Goal: Use online tool/utility: Utilize a website feature to perform a specific function

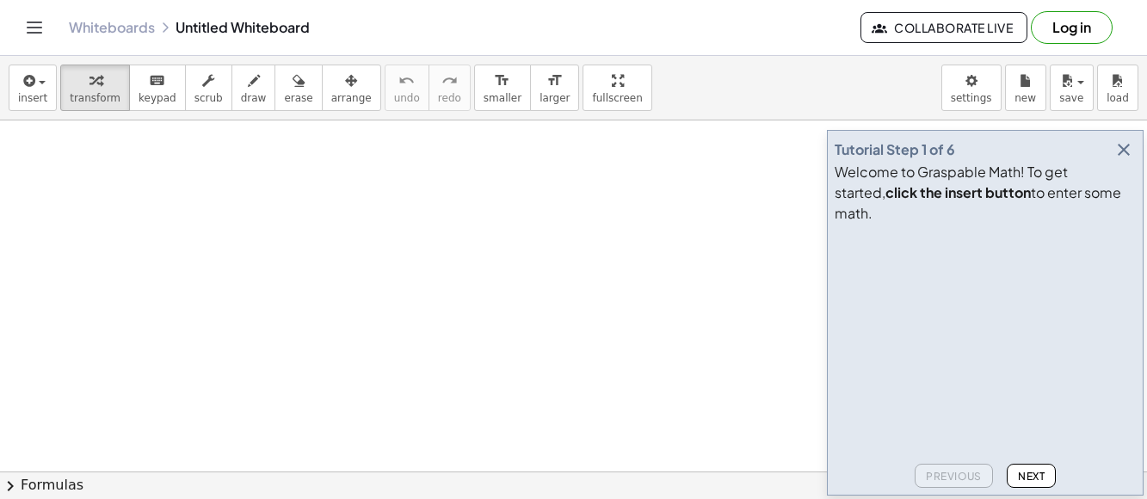
click at [1032, 160] on icon "button" at bounding box center [1124, 149] width 21 height 21
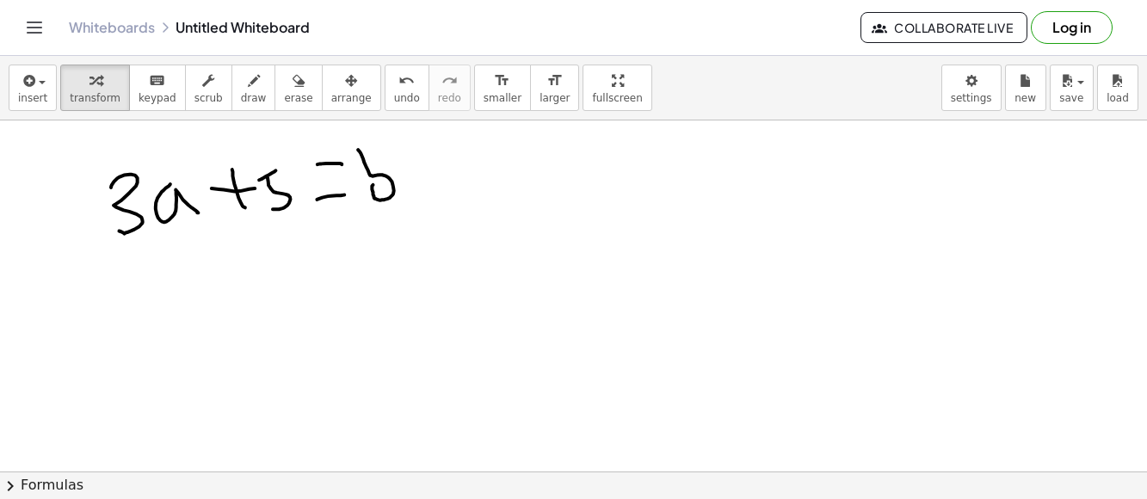
click at [296, 201] on div at bounding box center [573, 471] width 1147 height 703
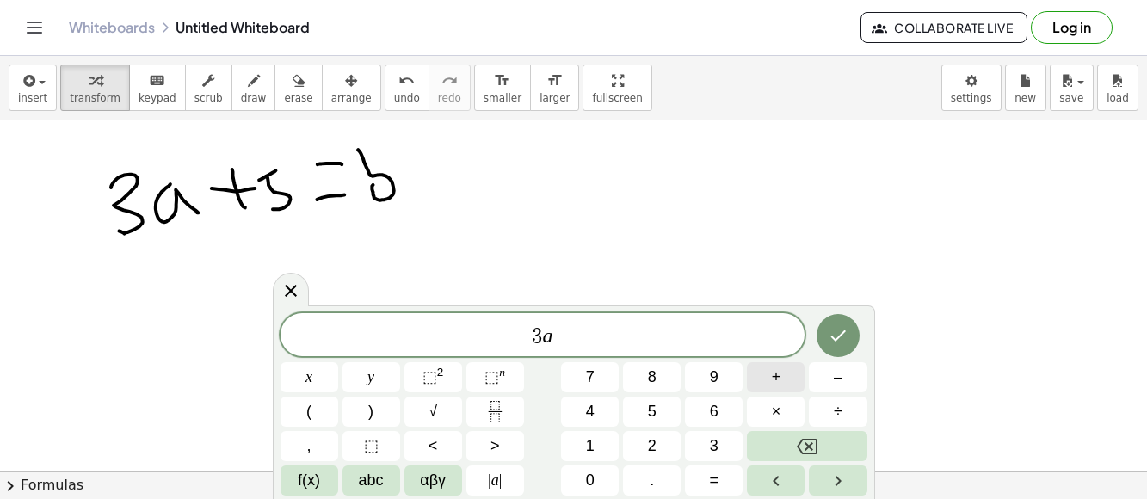
click at [761, 384] on button "+" at bounding box center [776, 377] width 58 height 30
click at [717, 435] on span "=" at bounding box center [714, 480] width 9 height 23
click at [848, 332] on icon "Done" at bounding box center [838, 335] width 21 height 21
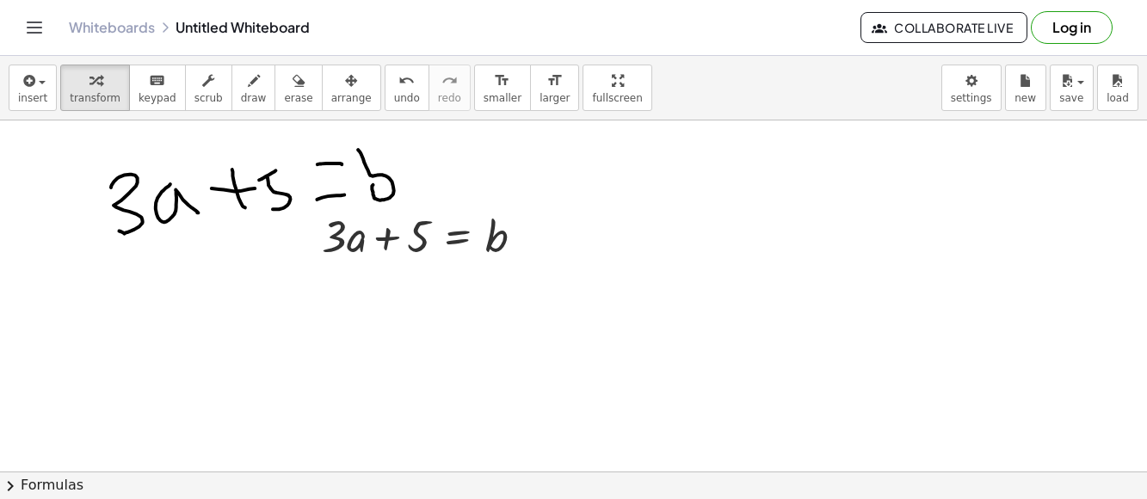
click at [284, 193] on div at bounding box center [573, 471] width 1147 height 703
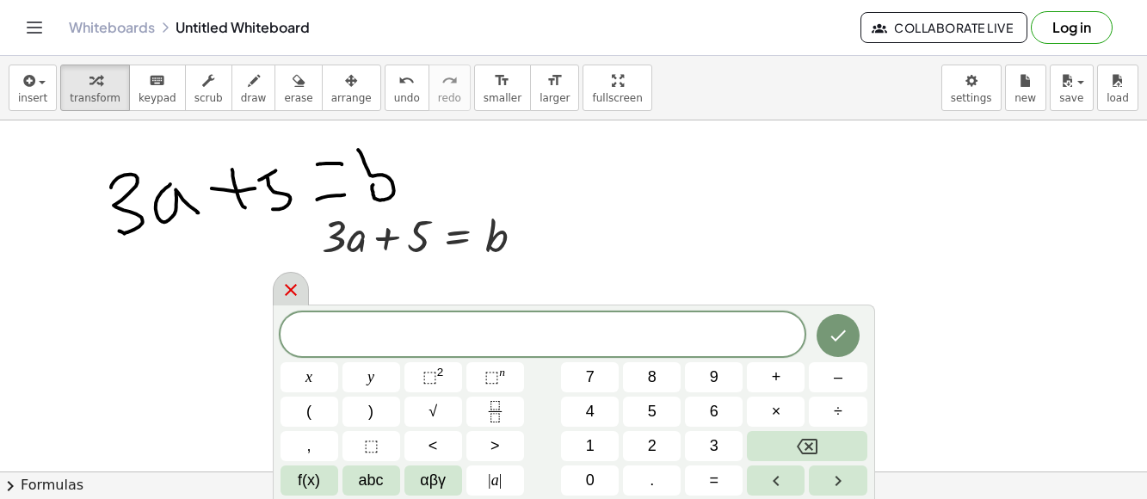
click at [284, 281] on icon at bounding box center [291, 290] width 21 height 21
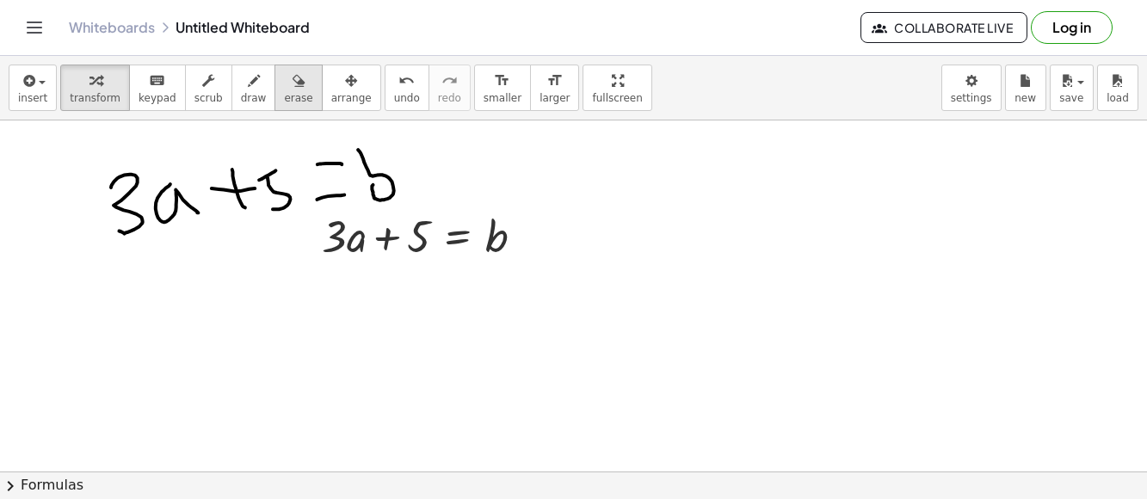
click at [284, 99] on span "erase" at bounding box center [298, 98] width 28 height 12
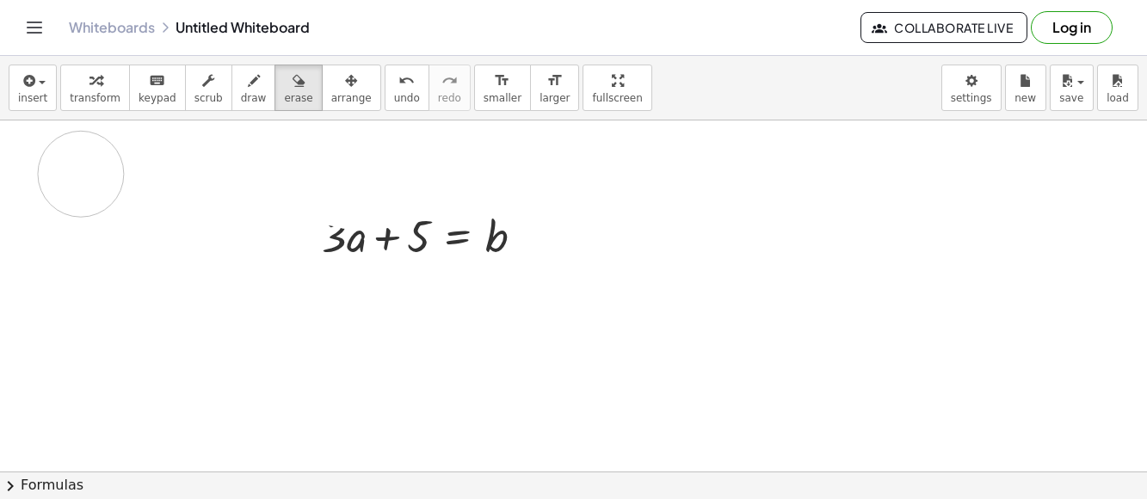
drag, startPoint x: 394, startPoint y: 182, endPoint x: 148, endPoint y: 177, distance: 246.2
click at [148, 177] on div at bounding box center [573, 471] width 1147 height 703
click at [90, 80] on icon "button" at bounding box center [96, 81] width 12 height 21
click at [284, 88] on div "button" at bounding box center [298, 80] width 28 height 21
drag, startPoint x: 553, startPoint y: 261, endPoint x: 269, endPoint y: 235, distance: 285.2
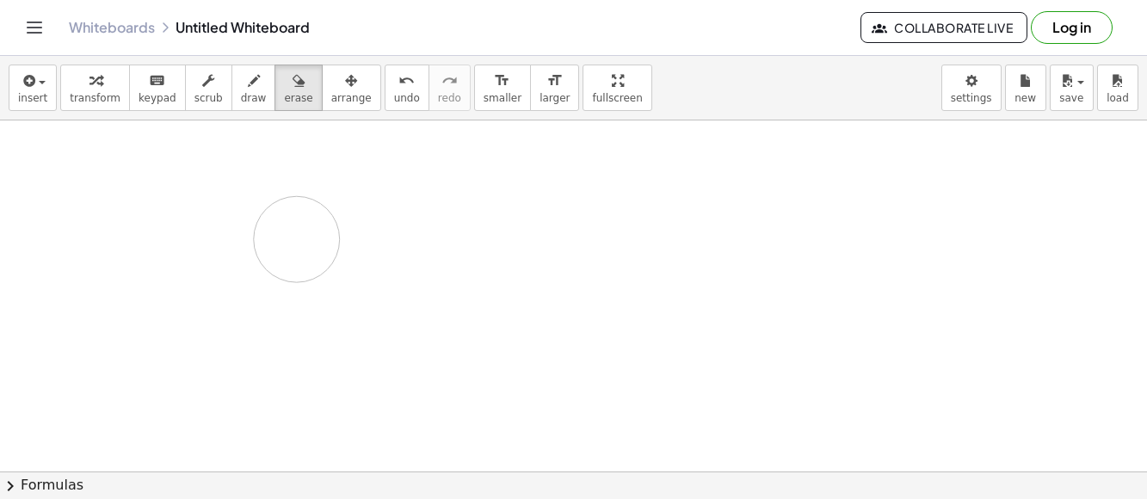
click at [269, 235] on div at bounding box center [573, 471] width 1147 height 703
click at [512, 237] on div at bounding box center [573, 471] width 1147 height 703
drag, startPoint x: 473, startPoint y: 232, endPoint x: 348, endPoint y: 225, distance: 125.0
click at [348, 225] on div at bounding box center [573, 471] width 1147 height 703
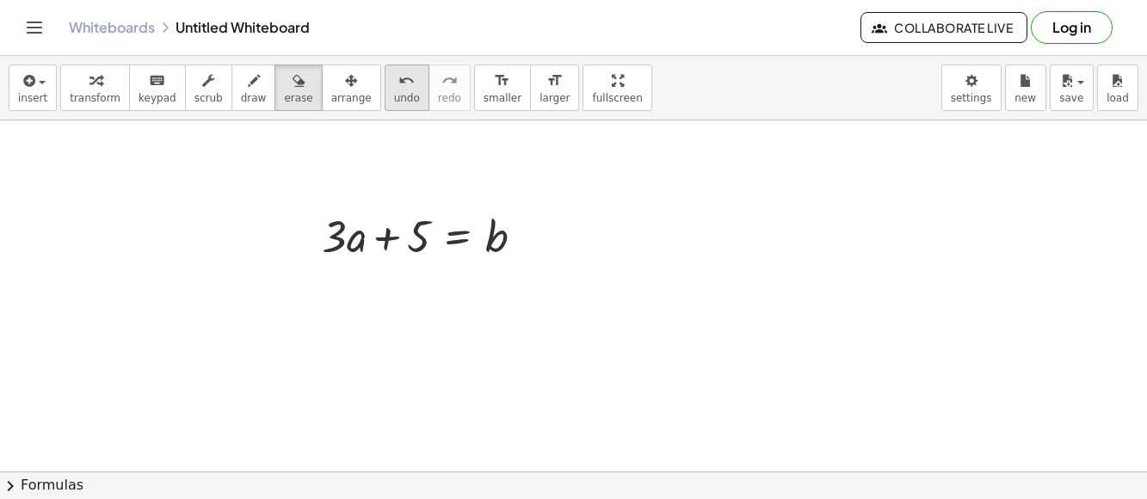
click at [387, 91] on button "undo undo" at bounding box center [407, 88] width 45 height 46
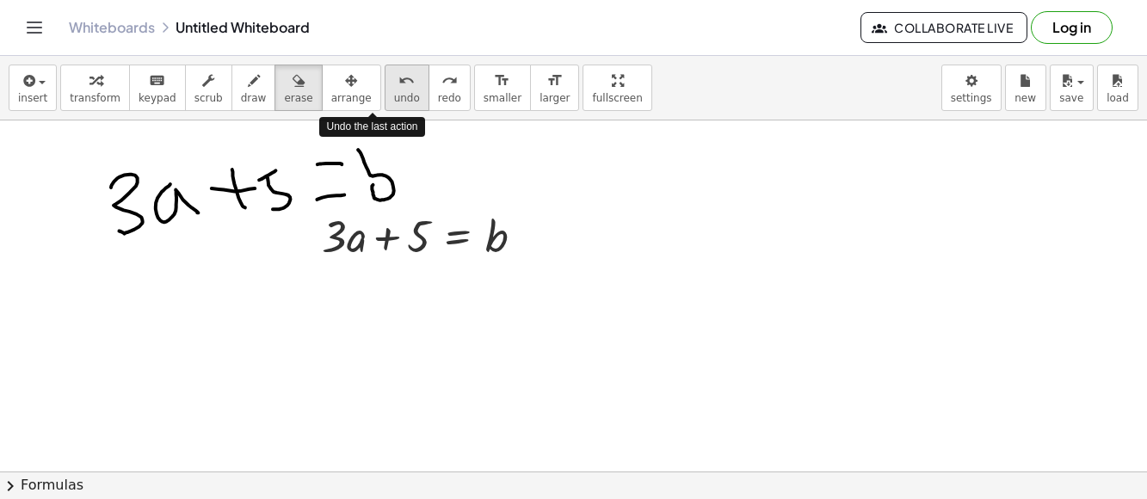
click at [387, 91] on button "undo undo" at bounding box center [407, 88] width 45 height 46
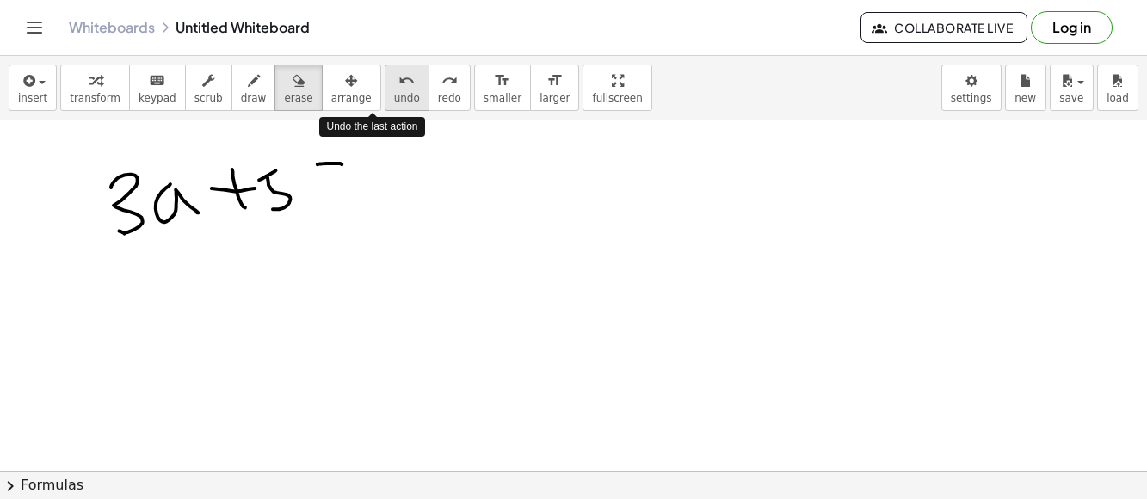
click at [387, 91] on button "undo undo" at bounding box center [407, 88] width 45 height 46
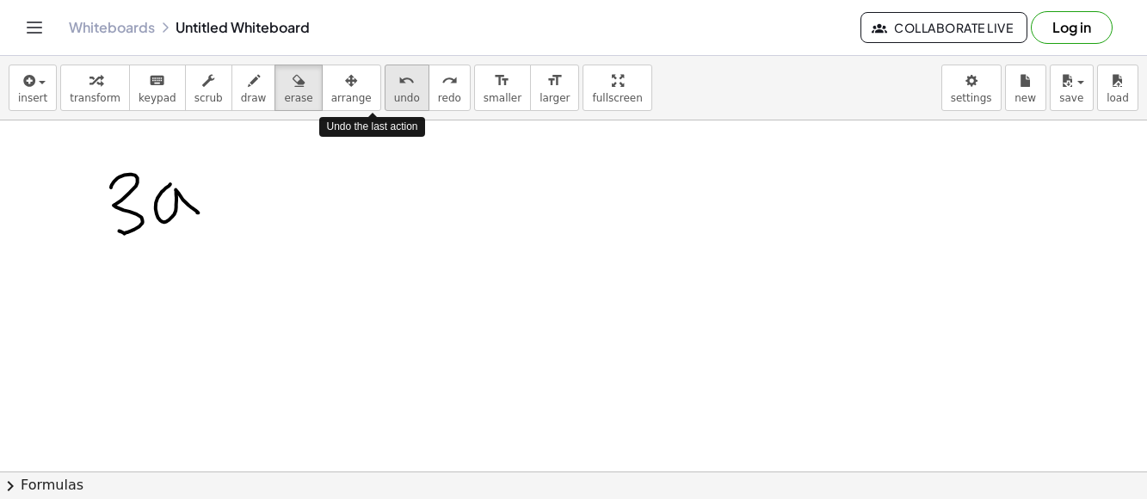
click at [387, 91] on button "undo undo" at bounding box center [407, 88] width 45 height 46
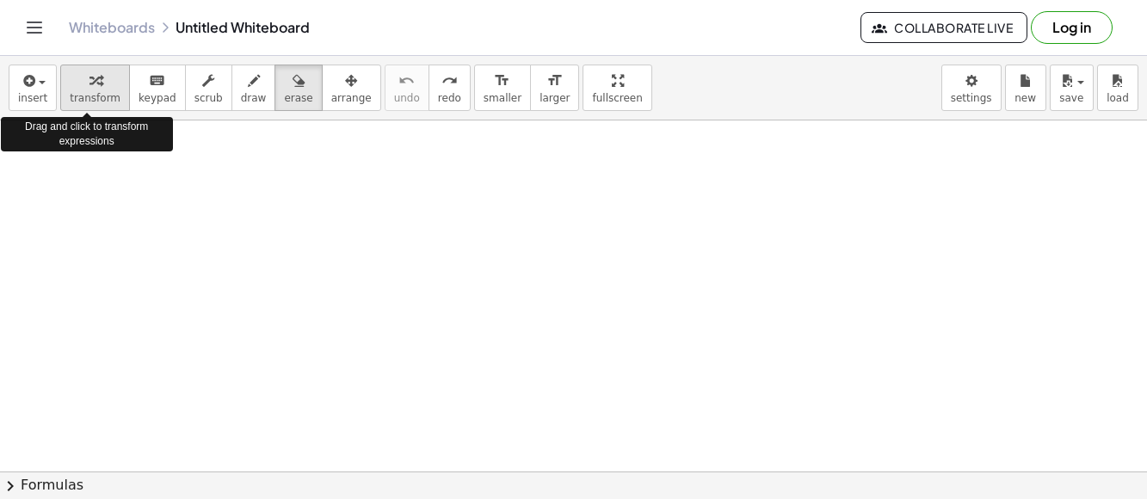
click at [104, 78] on div "button" at bounding box center [95, 80] width 51 height 21
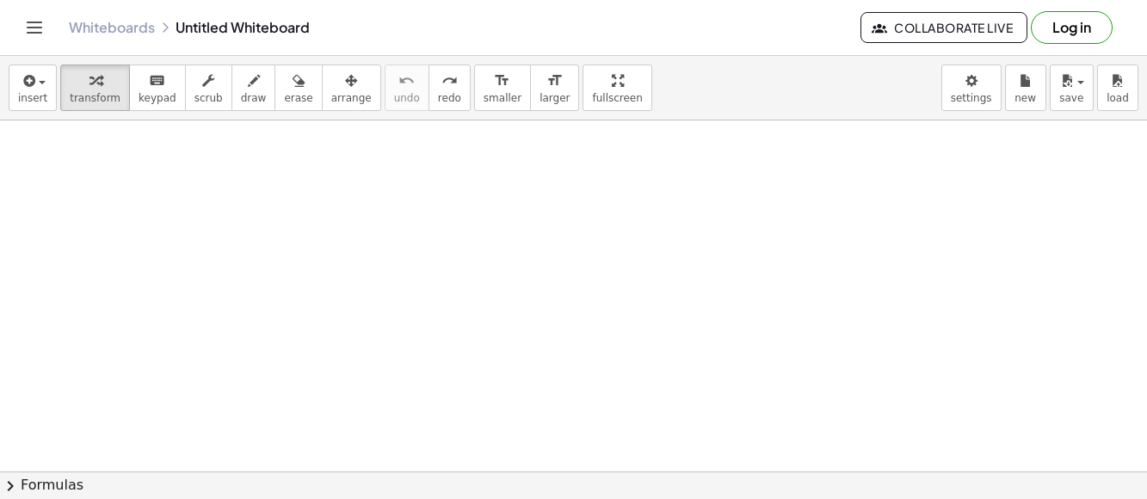
click at [214, 317] on div at bounding box center [573, 471] width 1147 height 703
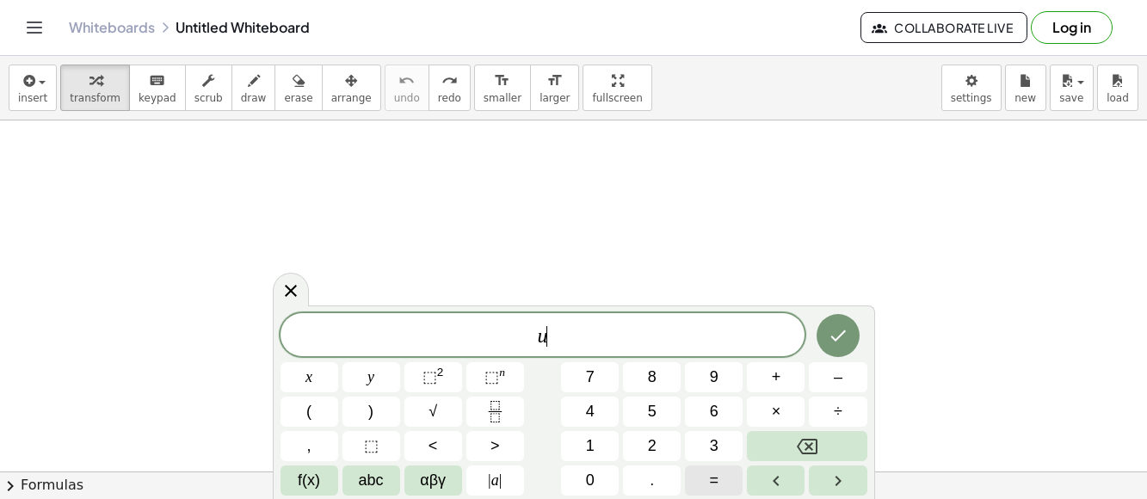
click at [726, 435] on button "=" at bounding box center [714, 481] width 58 height 30
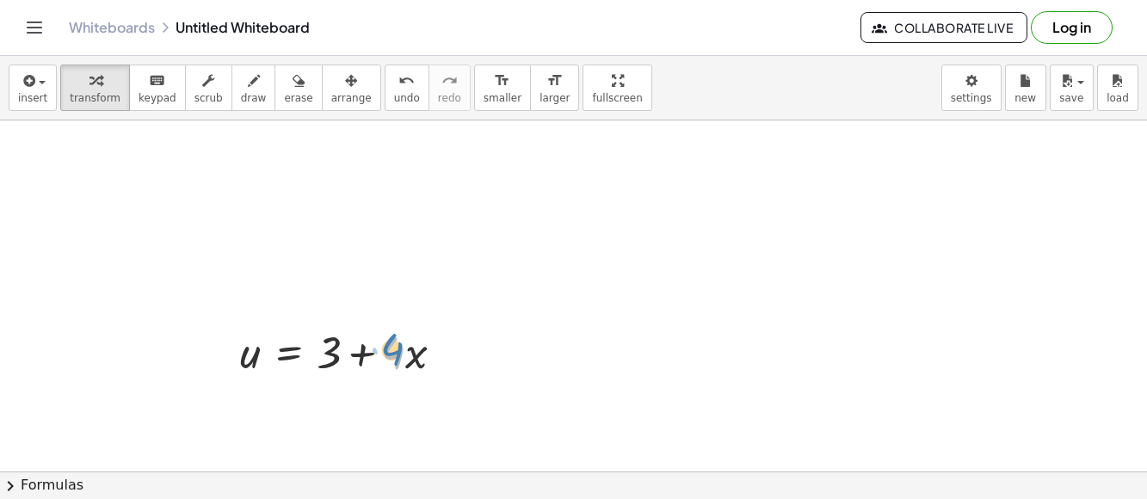
click at [393, 356] on div at bounding box center [349, 351] width 234 height 59
drag, startPoint x: 441, startPoint y: 350, endPoint x: 437, endPoint y: 288, distance: 62.1
click at [437, 288] on div "u = + 3 + · 4 · x" at bounding box center [573, 471] width 1147 height 703
click at [337, 288] on div at bounding box center [332, 286] width 234 height 59
drag, startPoint x: 360, startPoint y: 288, endPoint x: 349, endPoint y: 288, distance: 11.2
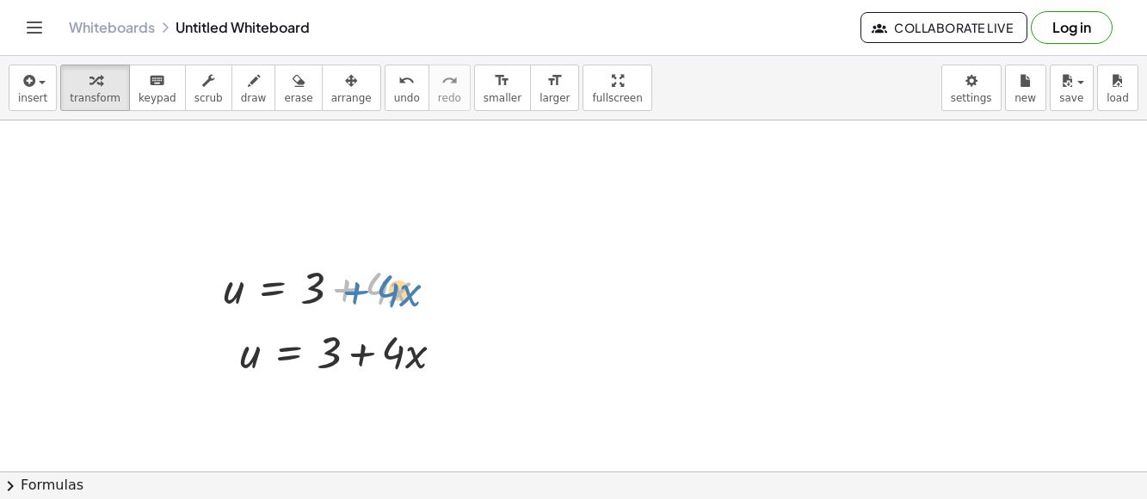
click at [349, 288] on div at bounding box center [332, 286] width 234 height 59
click at [394, 98] on span "undo" at bounding box center [407, 98] width 26 height 12
drag, startPoint x: 288, startPoint y: 392, endPoint x: 279, endPoint y: 324, distance: 67.8
click at [288, 353] on div "u = + 3 + · 4 · x" at bounding box center [288, 353] width 0 height 0
click at [302, 394] on div at bounding box center [289, 396] width 28 height 28
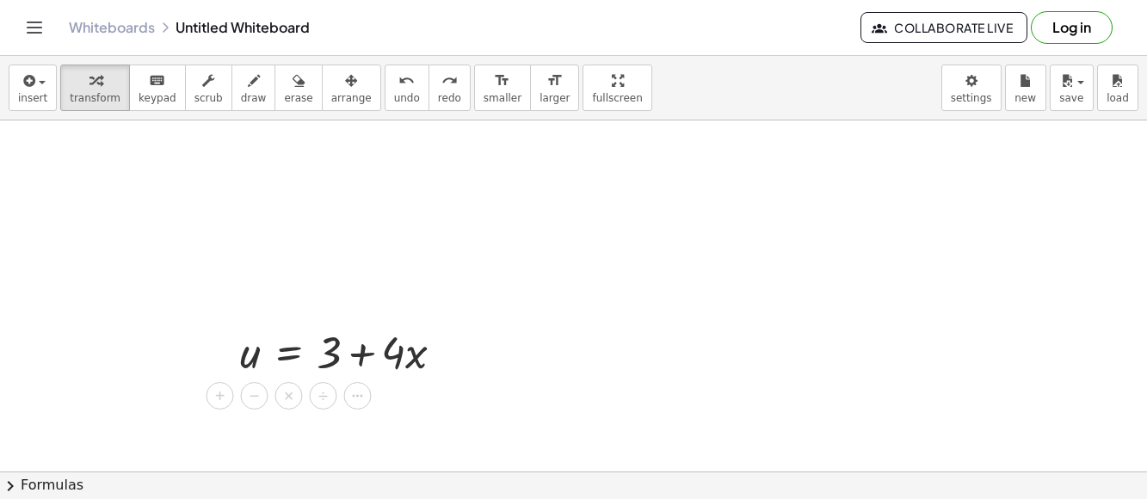
click at [460, 406] on div at bounding box center [573, 471] width 1147 height 703
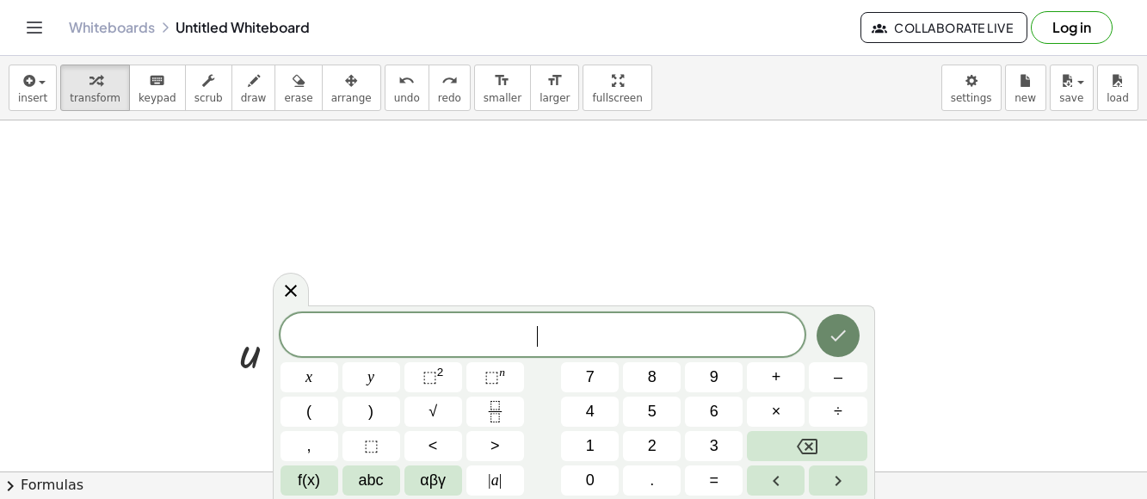
click at [843, 350] on button "Done" at bounding box center [838, 335] width 43 height 43
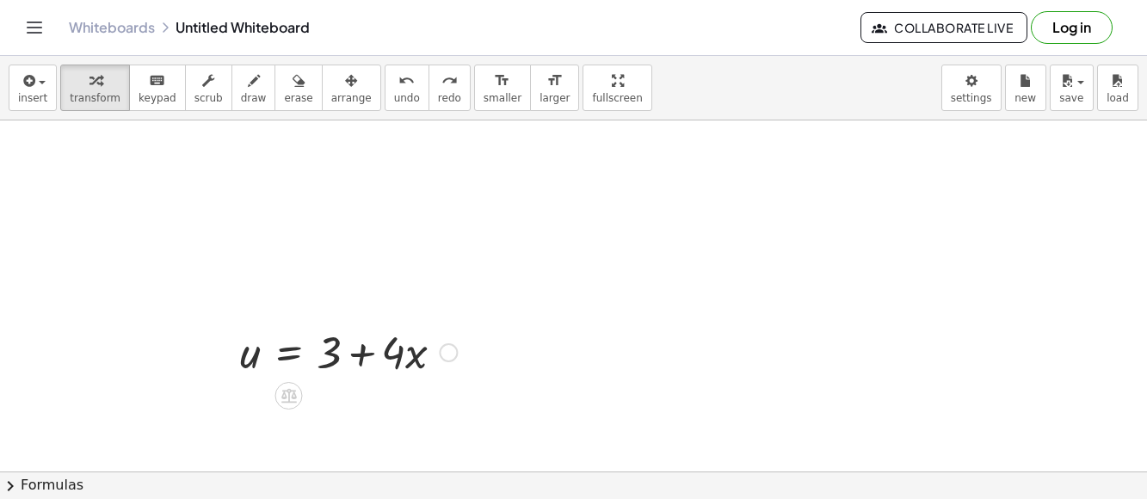
click at [331, 357] on div at bounding box center [349, 351] width 234 height 59
click at [288, 398] on icon at bounding box center [288, 396] width 15 height 15
click at [266, 398] on div "−" at bounding box center [254, 396] width 28 height 28
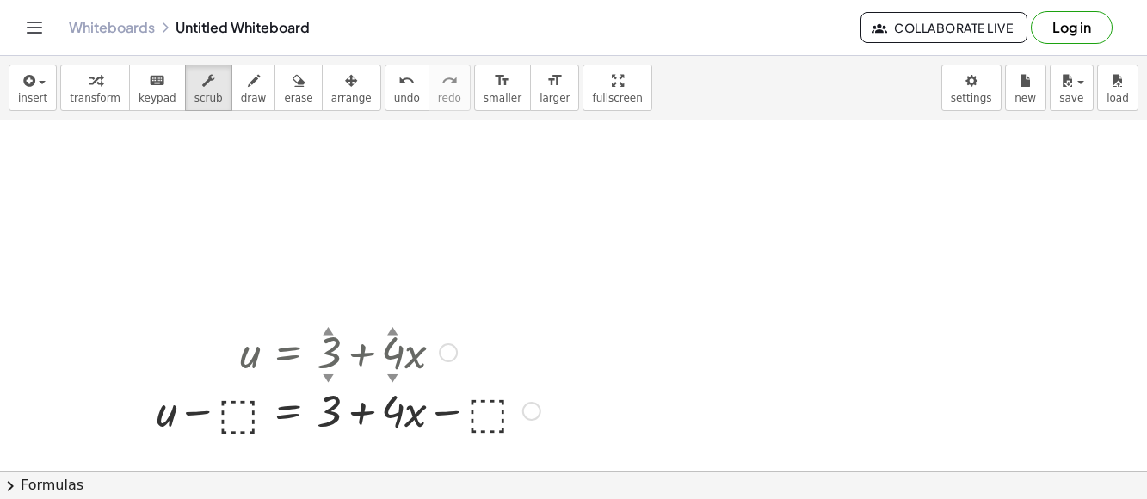
click at [481, 407] on div at bounding box center [348, 409] width 401 height 59
click at [257, 405] on div at bounding box center [348, 409] width 401 height 59
click at [258, 406] on div at bounding box center [348, 409] width 401 height 59
click at [247, 408] on div at bounding box center [348, 409] width 401 height 59
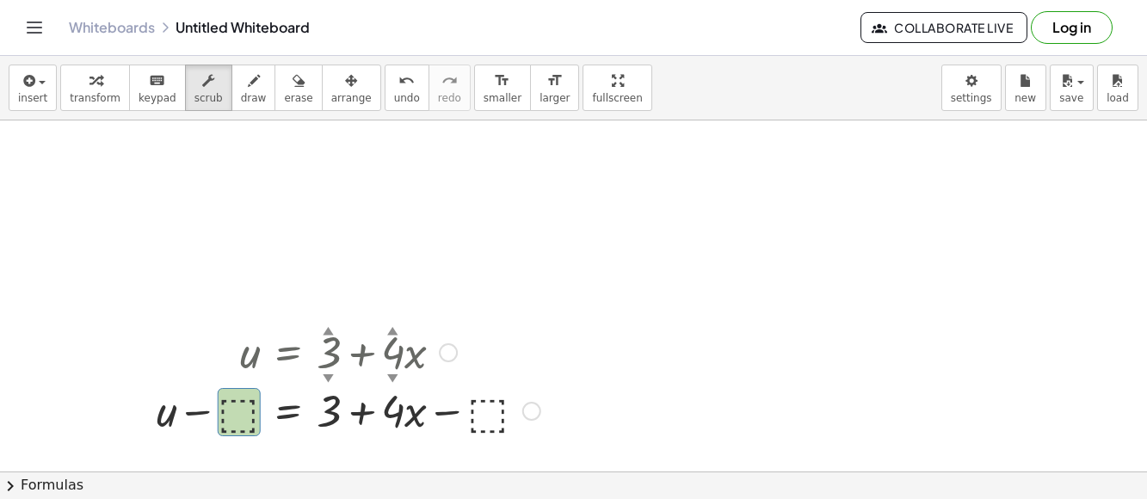
click at [247, 408] on div at bounding box center [348, 409] width 401 height 59
click at [248, 407] on div at bounding box center [348, 409] width 401 height 59
click at [385, 94] on button "undo undo" at bounding box center [407, 88] width 45 height 46
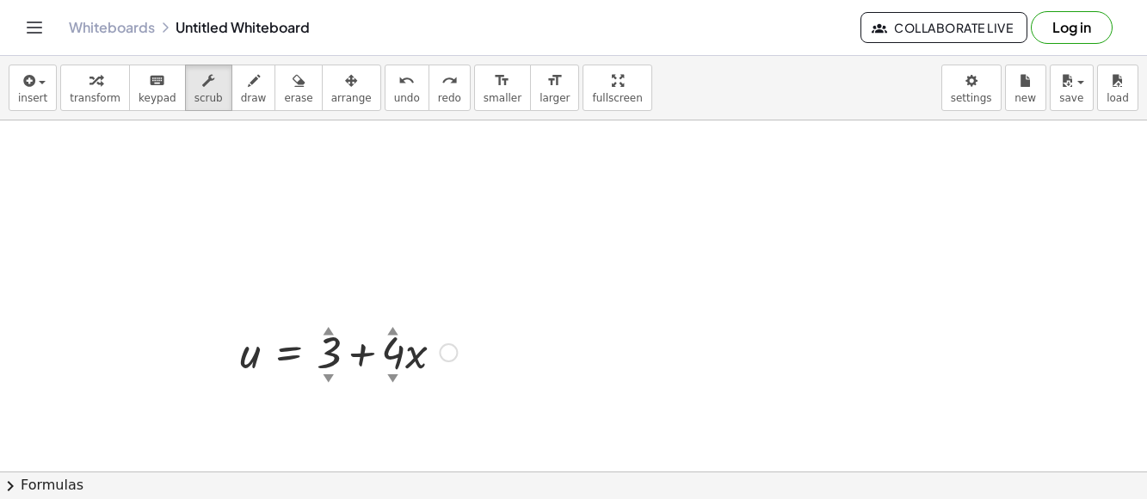
click at [330, 375] on div "▼" at bounding box center [329, 377] width 11 height 15
click at [328, 334] on div "▲" at bounding box center [329, 329] width 11 height 15
click at [330, 335] on div "▲" at bounding box center [329, 329] width 11 height 15
click at [485, 374] on div at bounding box center [573, 471] width 1147 height 703
click at [345, 89] on icon "button" at bounding box center [351, 81] width 12 height 21
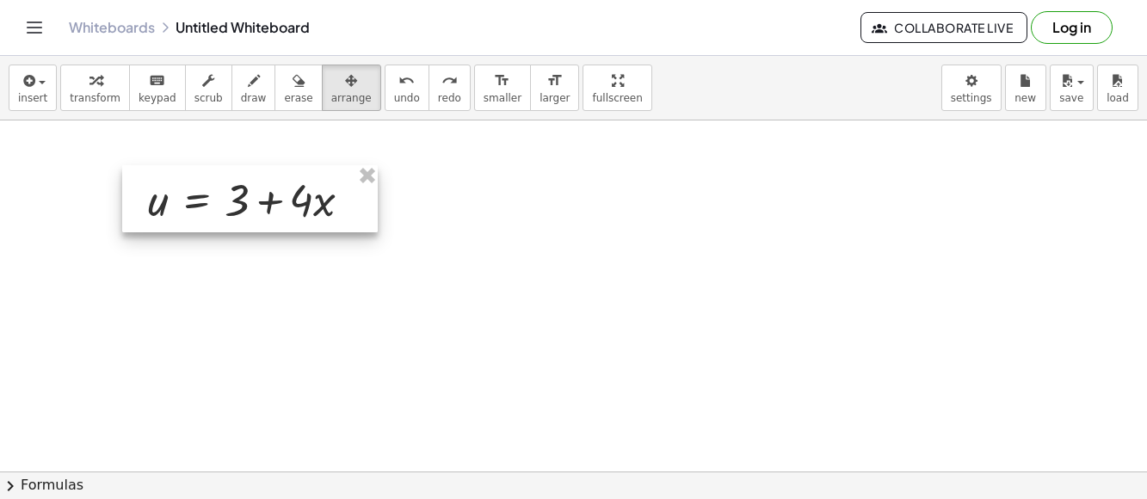
drag, startPoint x: 384, startPoint y: 372, endPoint x: 292, endPoint y: 219, distance: 178.8
click at [292, 219] on div at bounding box center [250, 198] width 256 height 67
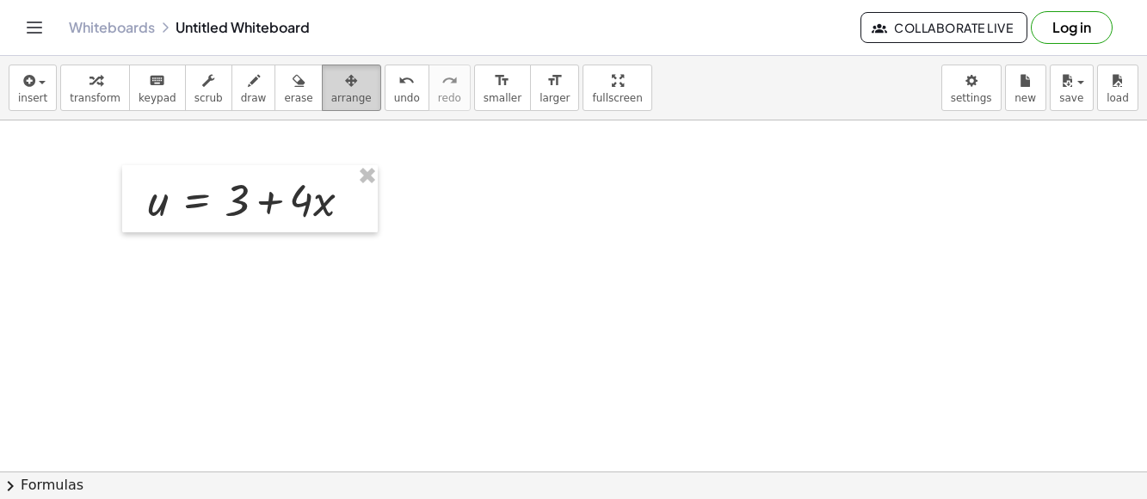
click at [331, 101] on span "arrange" at bounding box center [351, 98] width 40 height 12
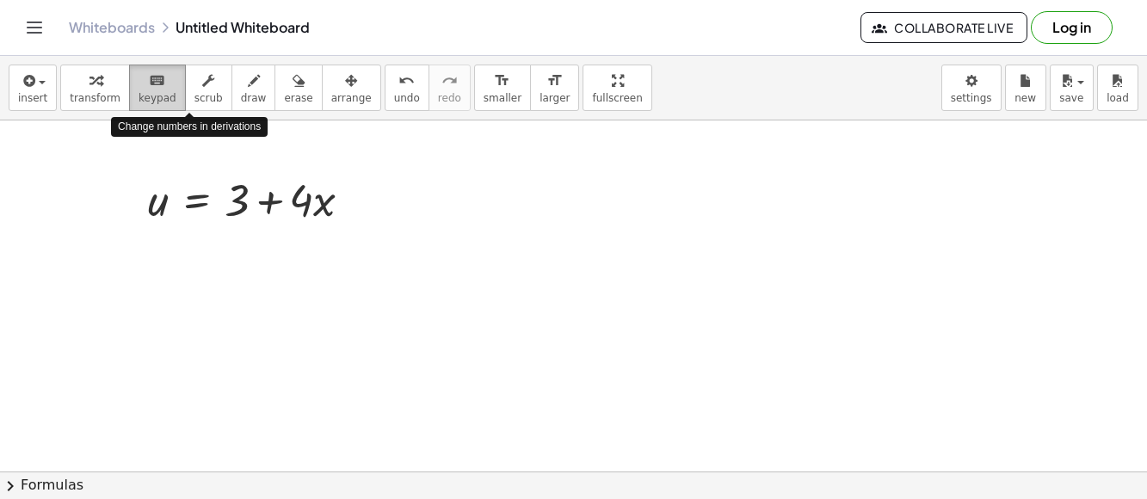
click at [166, 95] on button "keyboard keypad" at bounding box center [157, 88] width 57 height 46
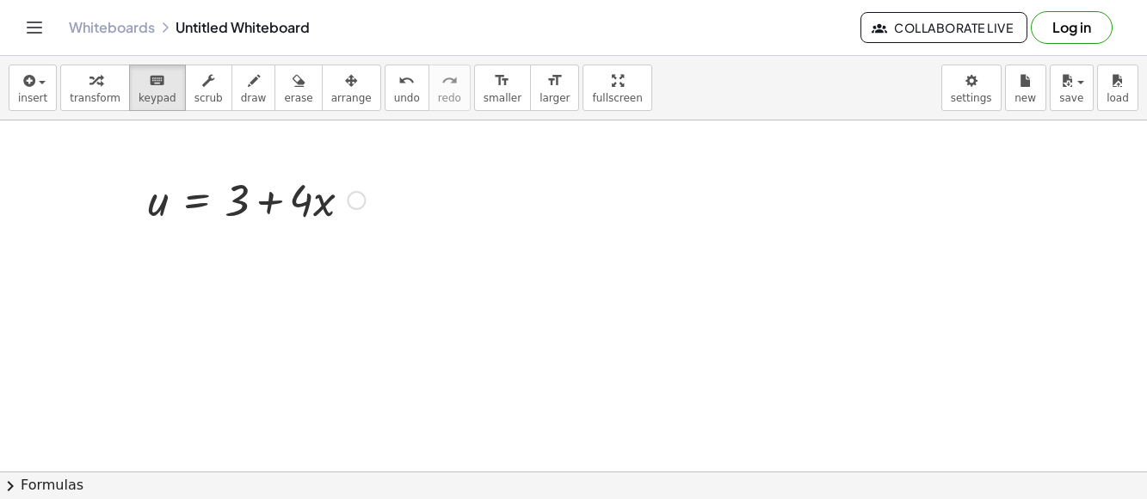
click at [163, 200] on div at bounding box center [256, 199] width 234 height 59
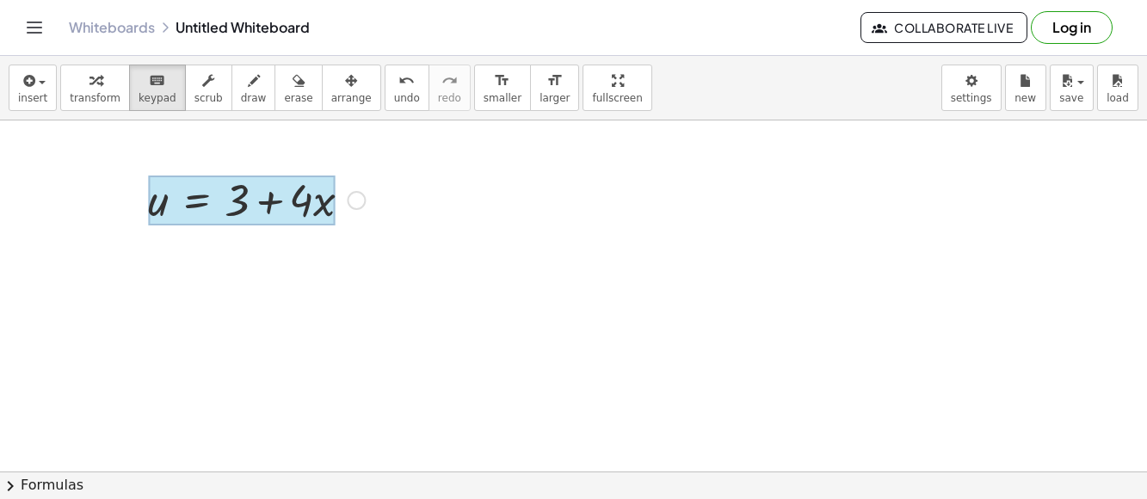
click at [194, 201] on div at bounding box center [241, 201] width 187 height 50
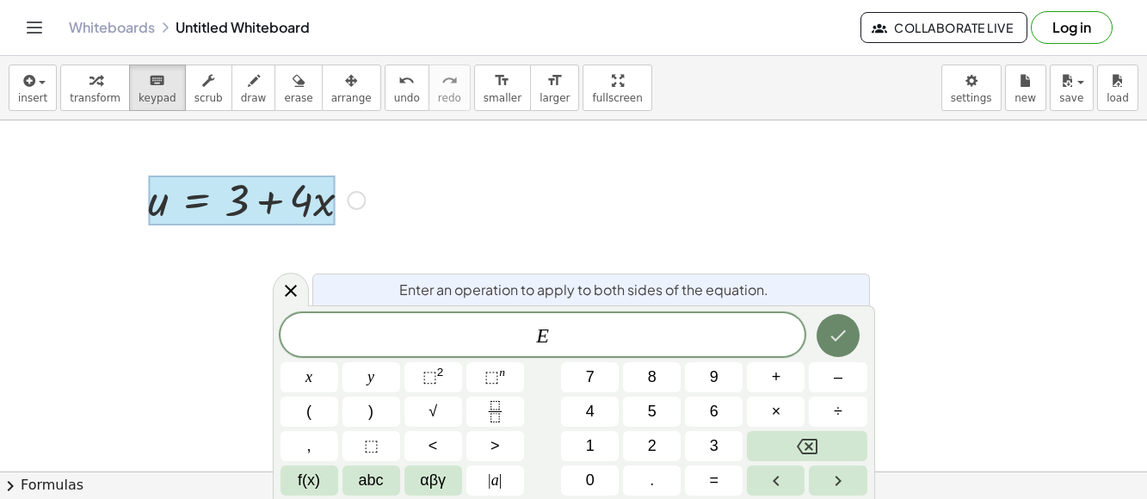
click at [836, 340] on icon "Done" at bounding box center [838, 336] width 15 height 11
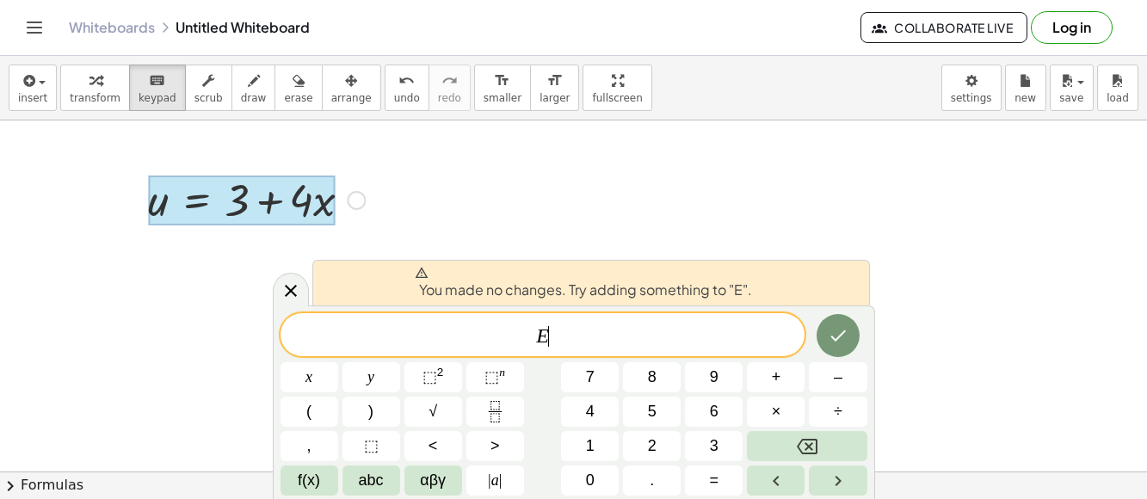
click at [269, 275] on div at bounding box center [573, 471] width 1147 height 703
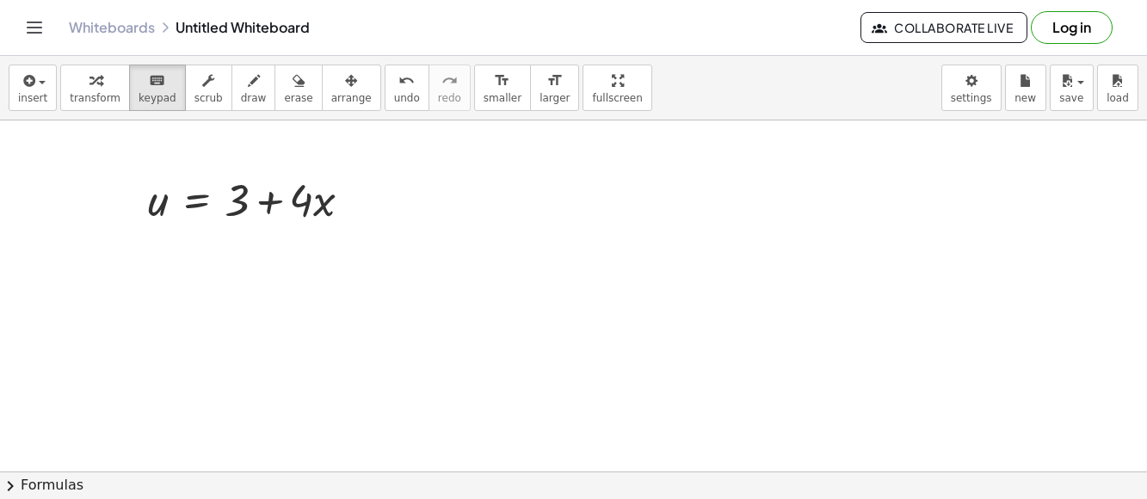
drag, startPoint x: 246, startPoint y: 202, endPoint x: 117, endPoint y: 244, distance: 135.6
click at [235, 197] on div at bounding box center [237, 201] width 25 height 50
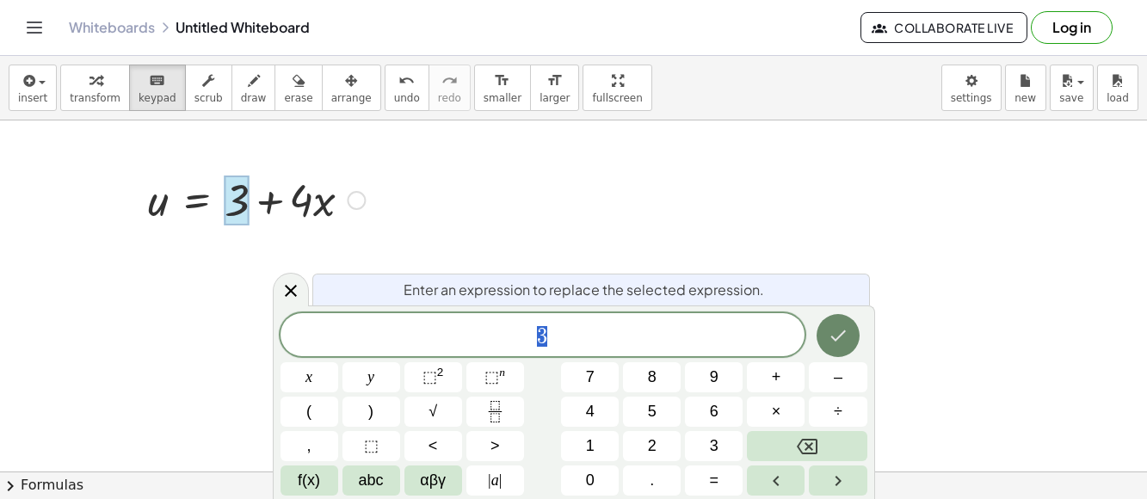
click at [843, 337] on icon "Done" at bounding box center [838, 335] width 21 height 21
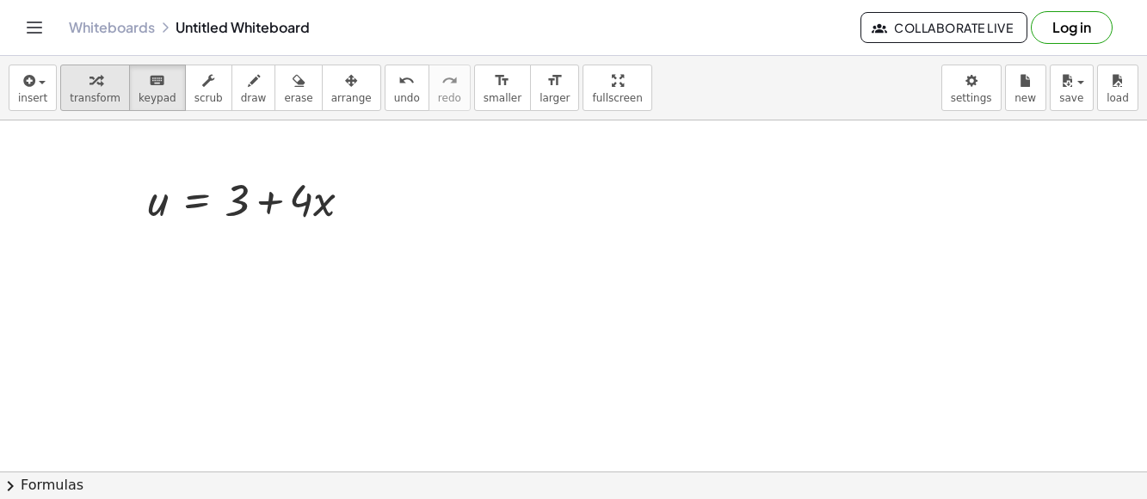
click at [101, 90] on button "transform" at bounding box center [95, 88] width 70 height 46
drag, startPoint x: 239, startPoint y: 204, endPoint x: 127, endPoint y: 219, distance: 113.7
click at [127, 219] on div "+ 3 u = + 3 + · 4 · x" at bounding box center [250, 198] width 256 height 67
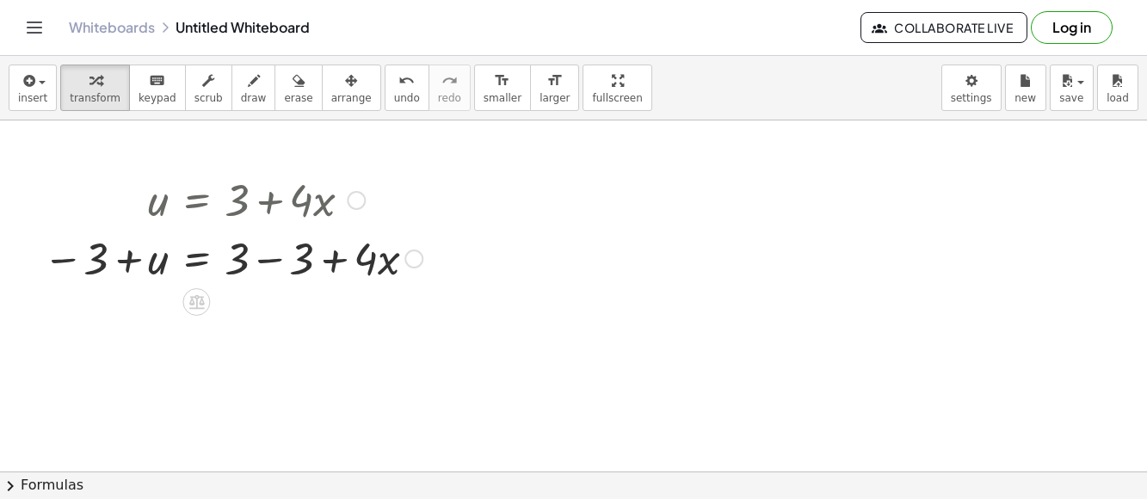
click at [414, 250] on div at bounding box center [414, 259] width 19 height 19
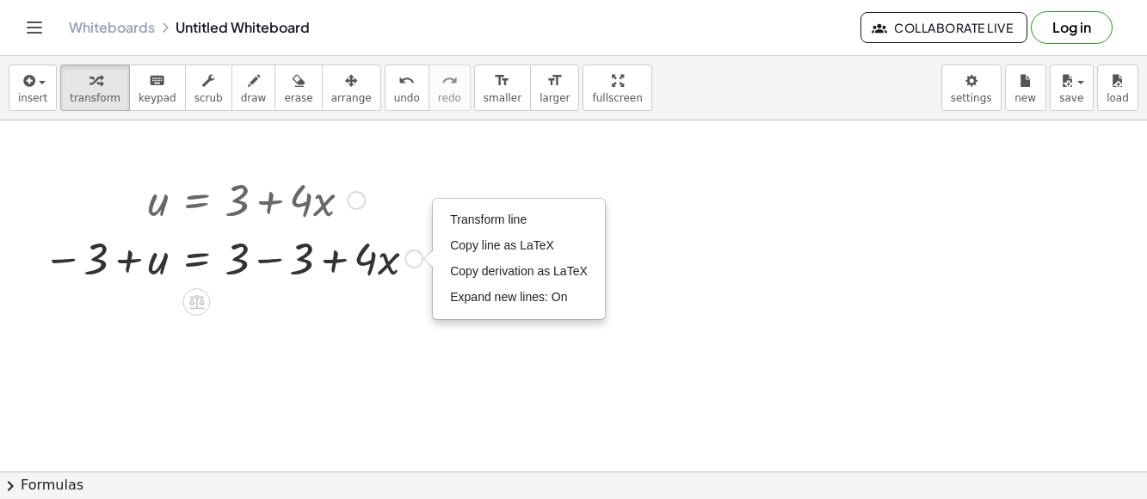
click at [414, 252] on div "Transform line Copy line as LaTeX Copy derivation as LaTeX Expand new lines: On" at bounding box center [414, 259] width 19 height 19
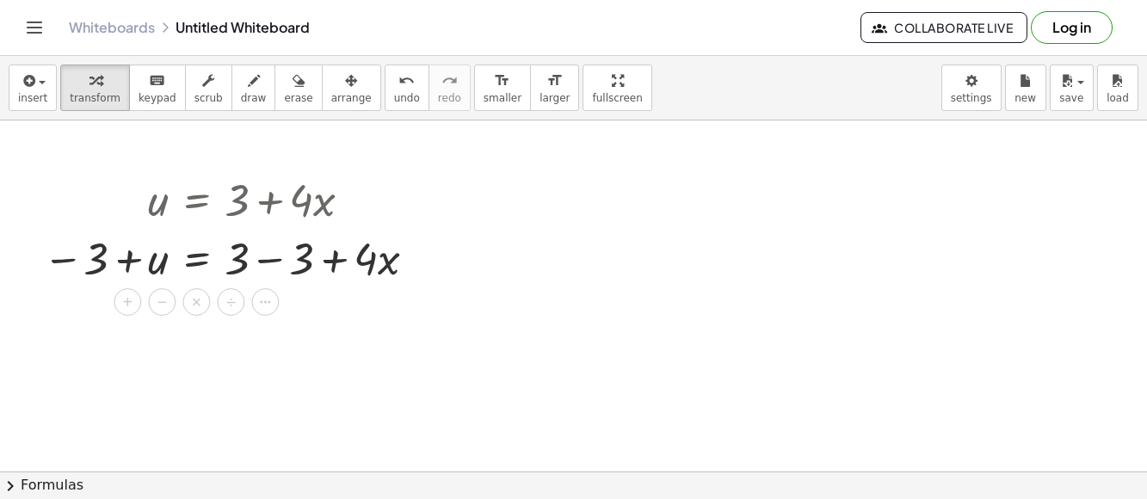
click at [293, 306] on div at bounding box center [573, 471] width 1147 height 703
drag, startPoint x: 82, startPoint y: 268, endPoint x: 165, endPoint y: 269, distance: 83.5
click at [165, 269] on div at bounding box center [232, 257] width 397 height 59
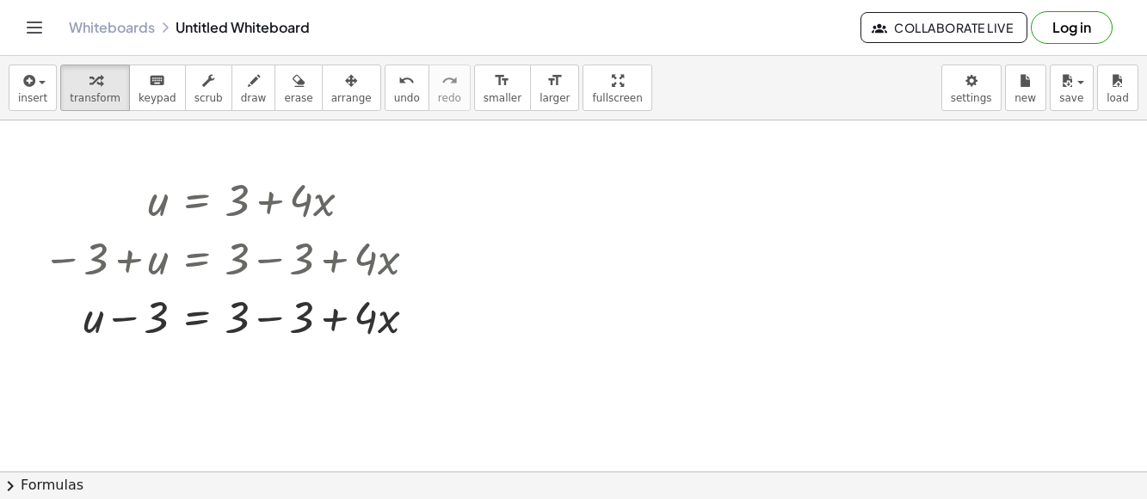
click at [361, 113] on div "insert select one: Math Expression Function Text Youtube Video Graphing Geometr…" at bounding box center [573, 88] width 1147 height 65
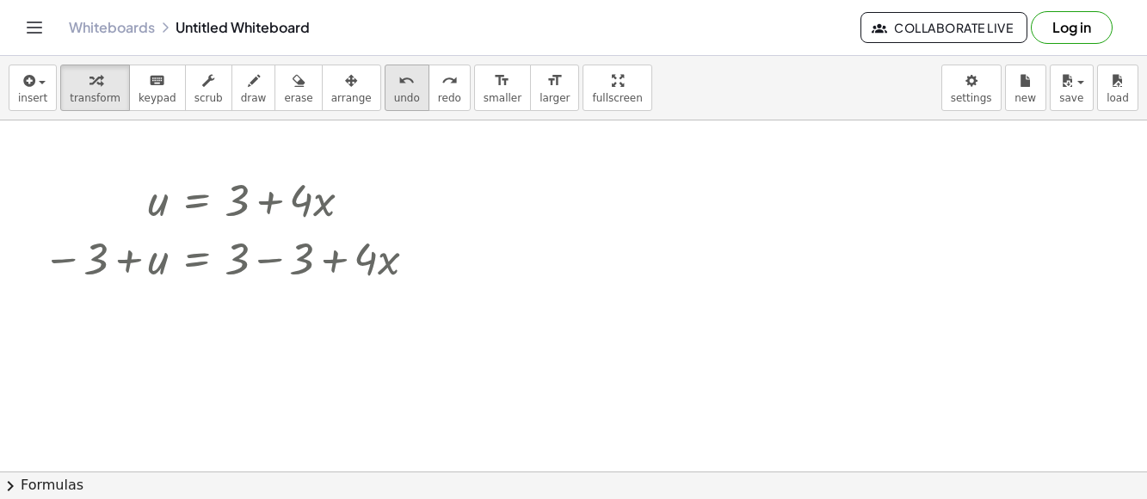
click at [394, 100] on span "undo" at bounding box center [407, 98] width 26 height 12
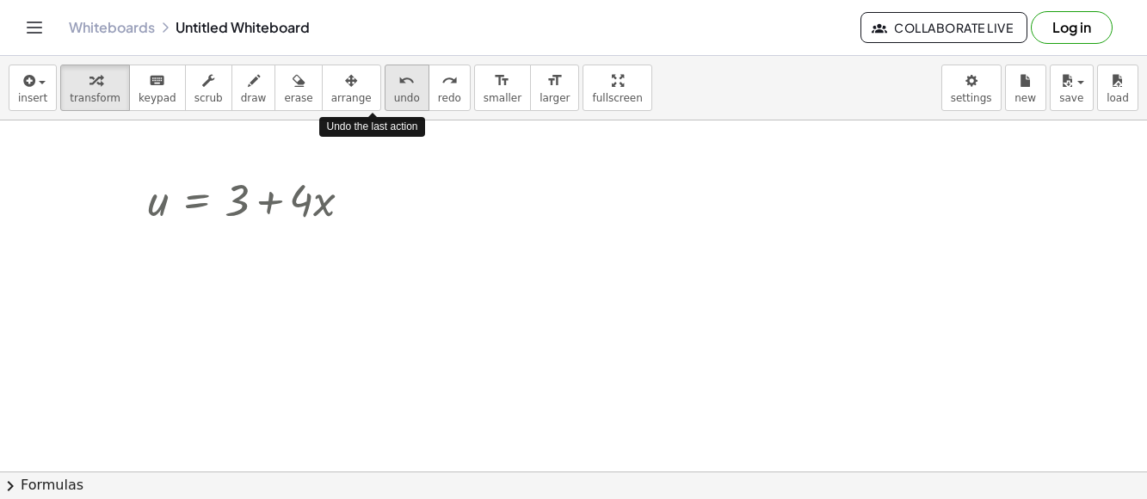
click at [394, 100] on span "undo" at bounding box center [407, 98] width 26 height 12
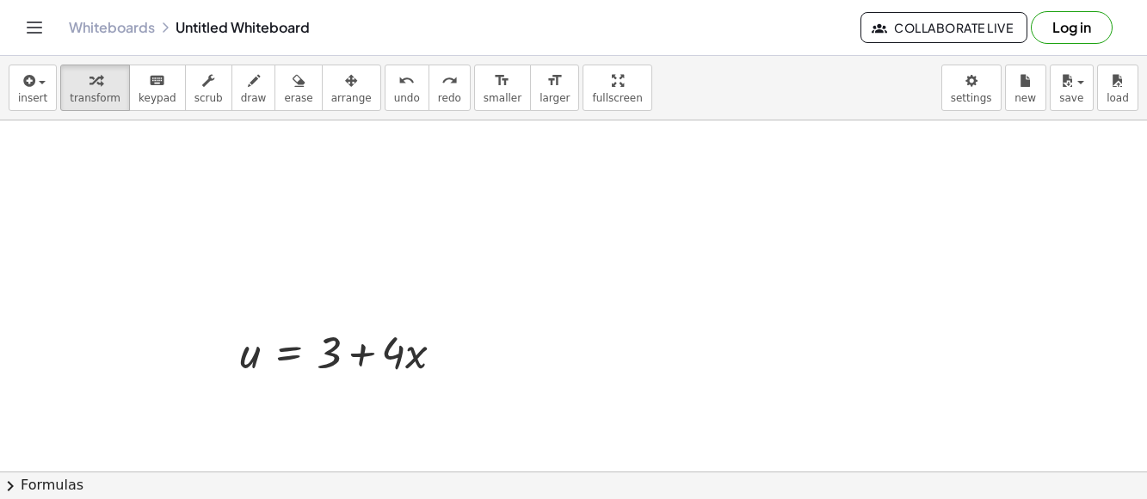
click at [326, 114] on div "insert select one: Math Expression Function Text Youtube Video Graphing Geometr…" at bounding box center [573, 88] width 1147 height 65
click at [323, 110] on div "insert select one: Math Expression Function Text Youtube Video Graphing Geometr…" at bounding box center [573, 88] width 1147 height 65
click at [331, 92] on span "arrange" at bounding box center [351, 98] width 40 height 12
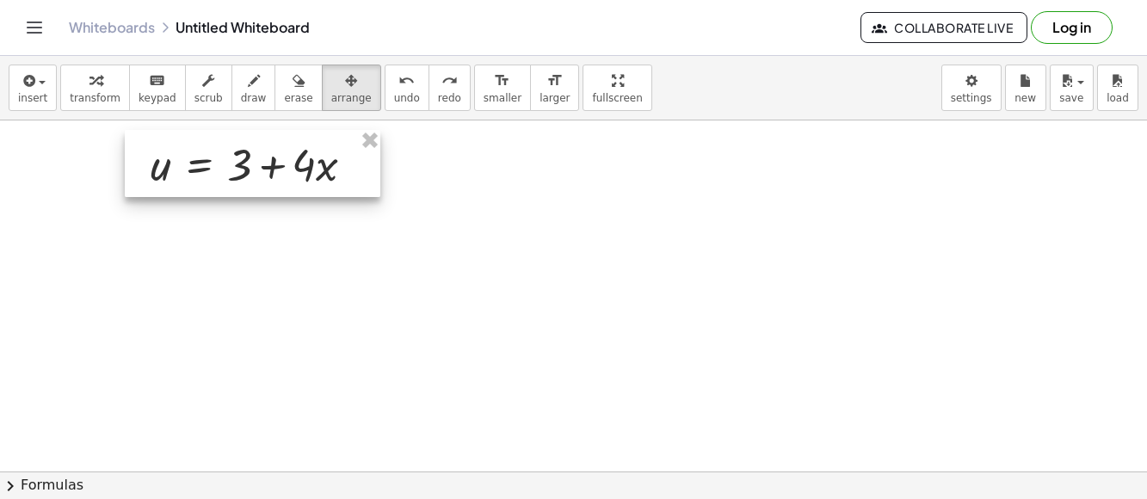
drag, startPoint x: 311, startPoint y: 325, endPoint x: 201, endPoint y: 161, distance: 197.9
click at [201, 161] on div at bounding box center [253, 163] width 256 height 67
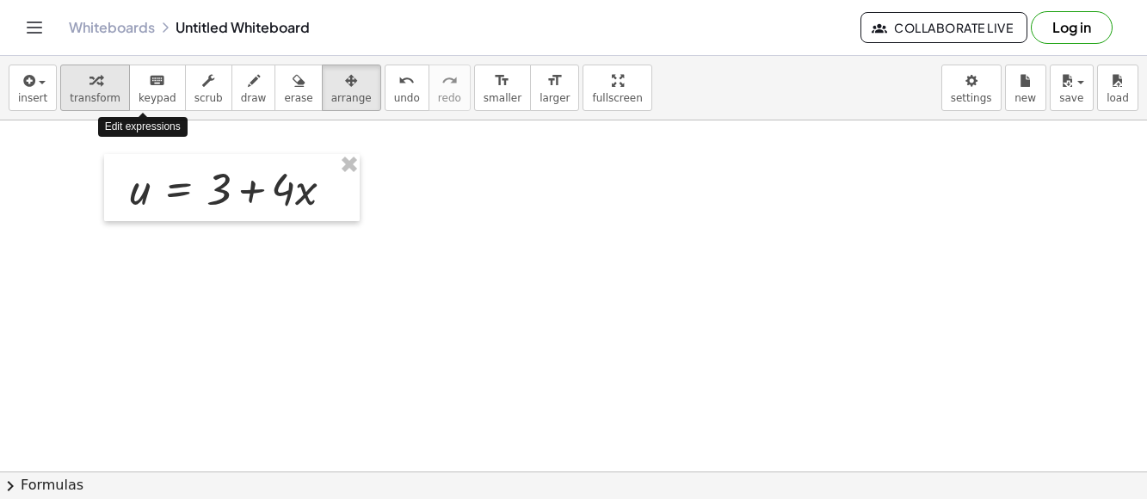
click at [82, 96] on span "transform" at bounding box center [95, 98] width 51 height 12
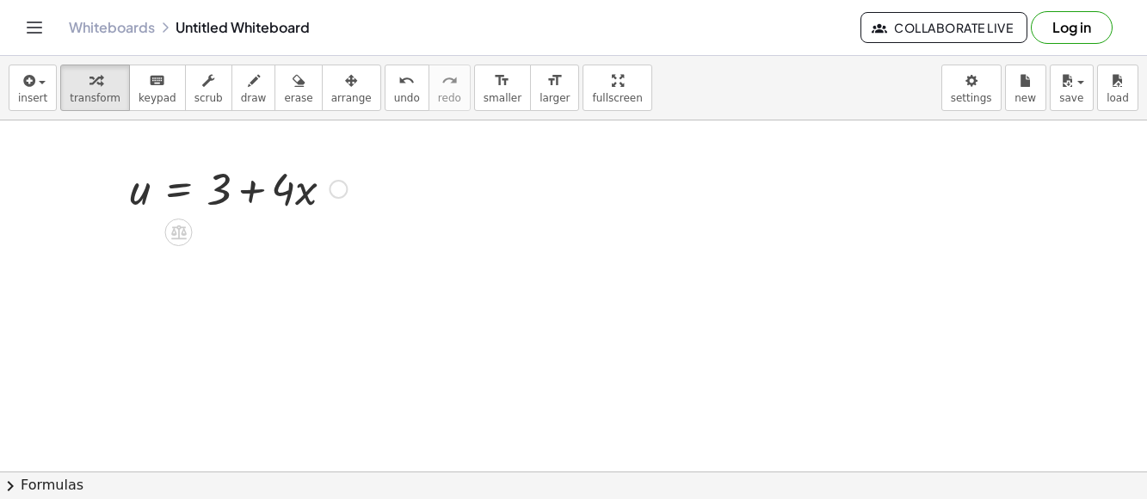
click at [203, 201] on div at bounding box center [238, 187] width 234 height 59
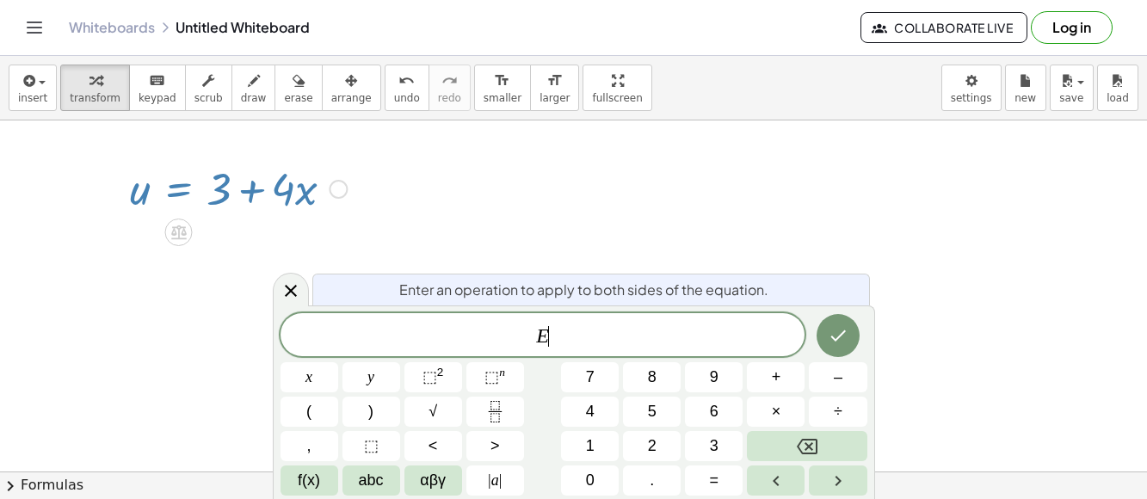
click at [223, 199] on div at bounding box center [238, 187] width 234 height 59
click at [816, 330] on div at bounding box center [838, 335] width 58 height 45
click at [276, 291] on div at bounding box center [291, 290] width 36 height 34
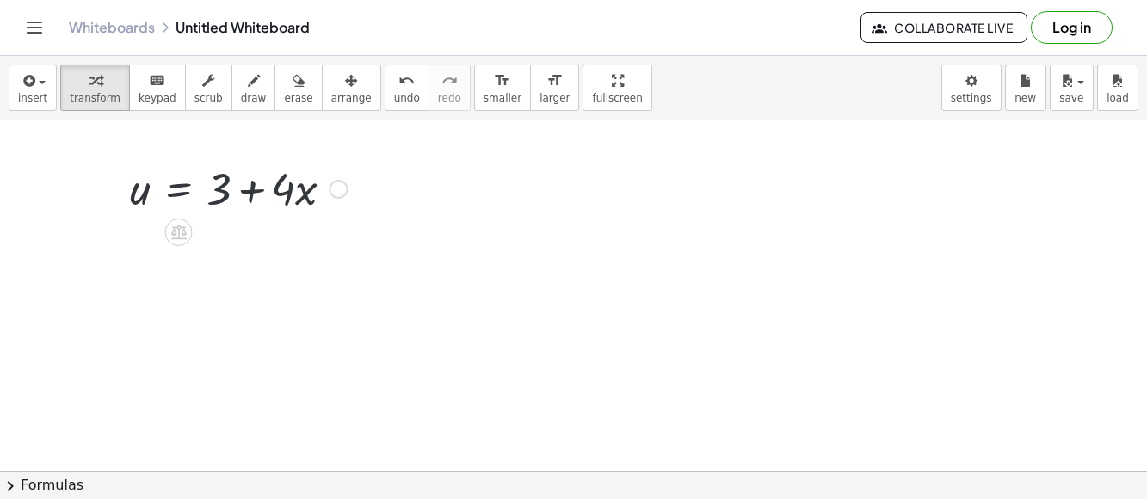
click at [220, 170] on div at bounding box center [238, 187] width 234 height 59
drag, startPoint x: 220, startPoint y: 170, endPoint x: 153, endPoint y: 194, distance: 71.0
click at [153, 194] on div at bounding box center [238, 187] width 234 height 59
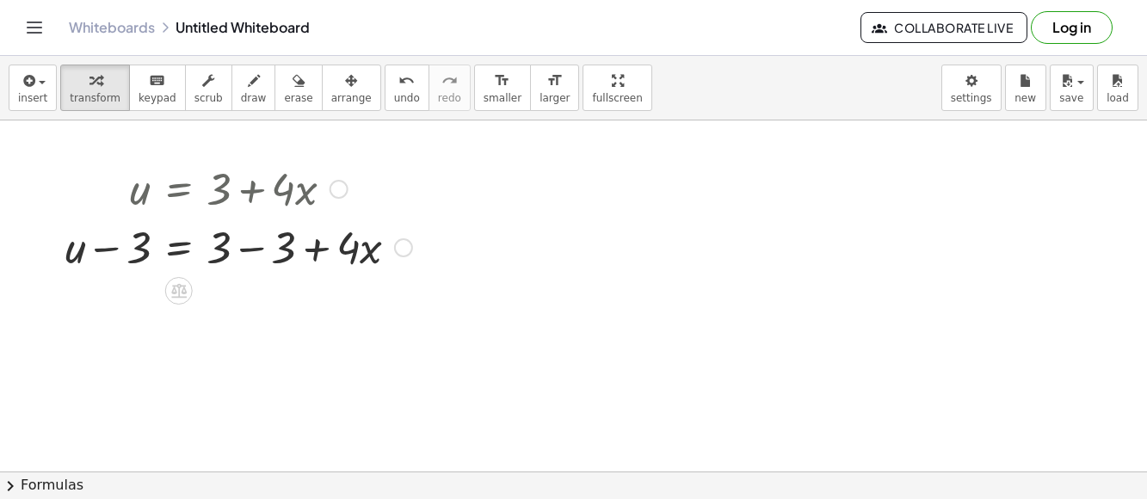
click at [264, 253] on div at bounding box center [239, 246] width 364 height 59
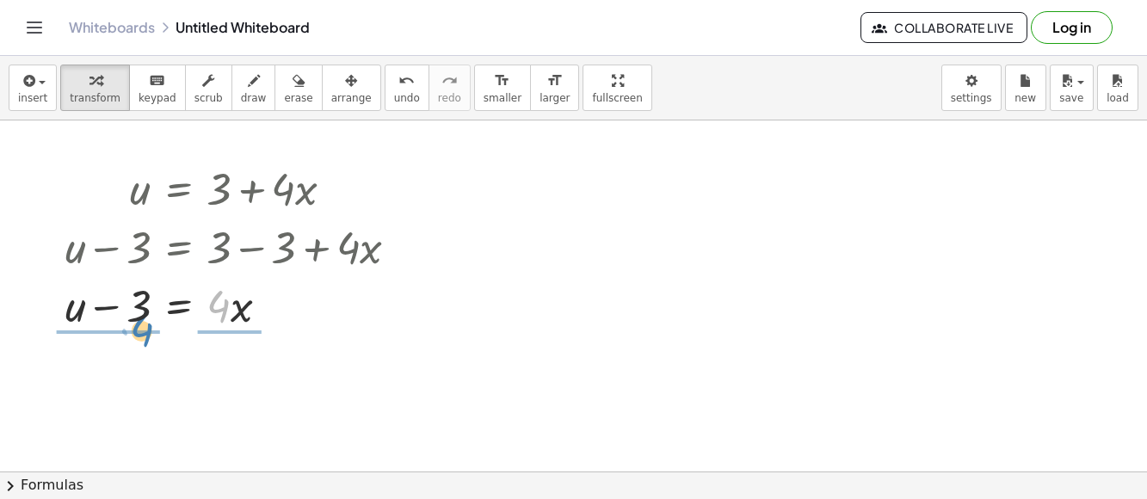
drag, startPoint x: 220, startPoint y: 307, endPoint x: 150, endPoint y: 331, distance: 74.6
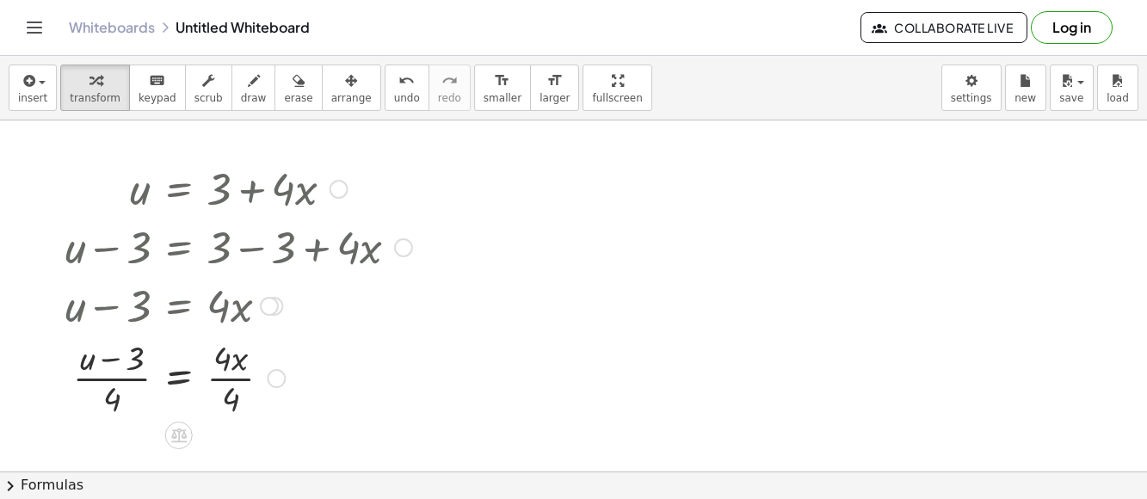
click at [217, 359] on div at bounding box center [239, 377] width 364 height 86
click at [234, 393] on div at bounding box center [239, 377] width 364 height 86
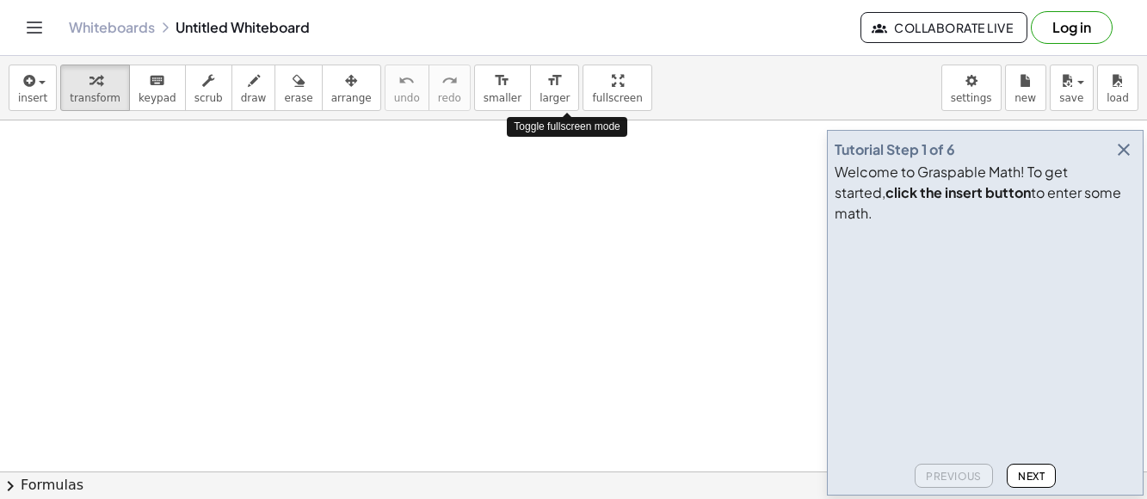
click at [592, 83] on div "button" at bounding box center [617, 80] width 50 height 21
click at [612, 83] on icon "button" at bounding box center [618, 81] width 12 height 21
click at [1131, 160] on icon "button" at bounding box center [1124, 149] width 21 height 21
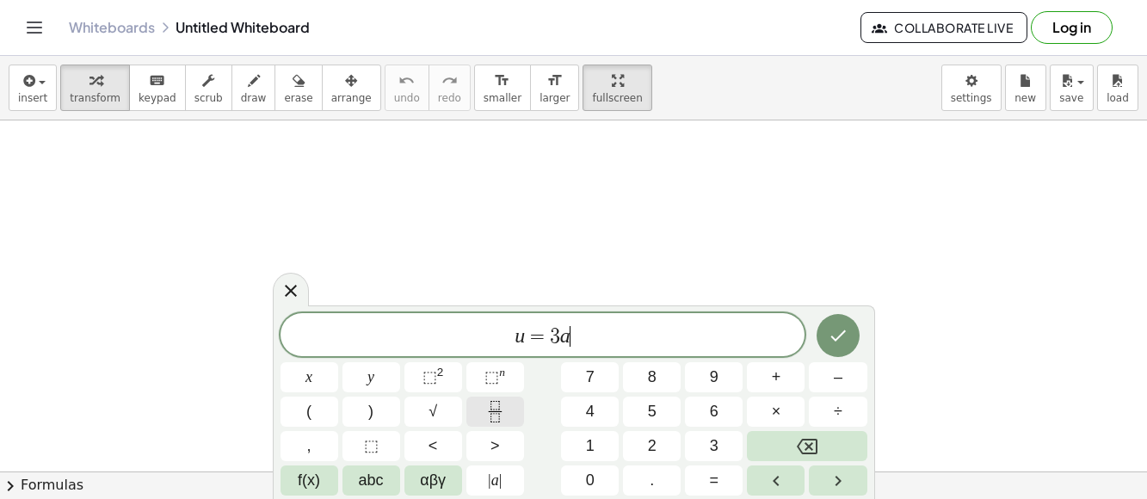
click at [498, 401] on icon "Fraction" at bounding box center [495, 405] width 9 height 9
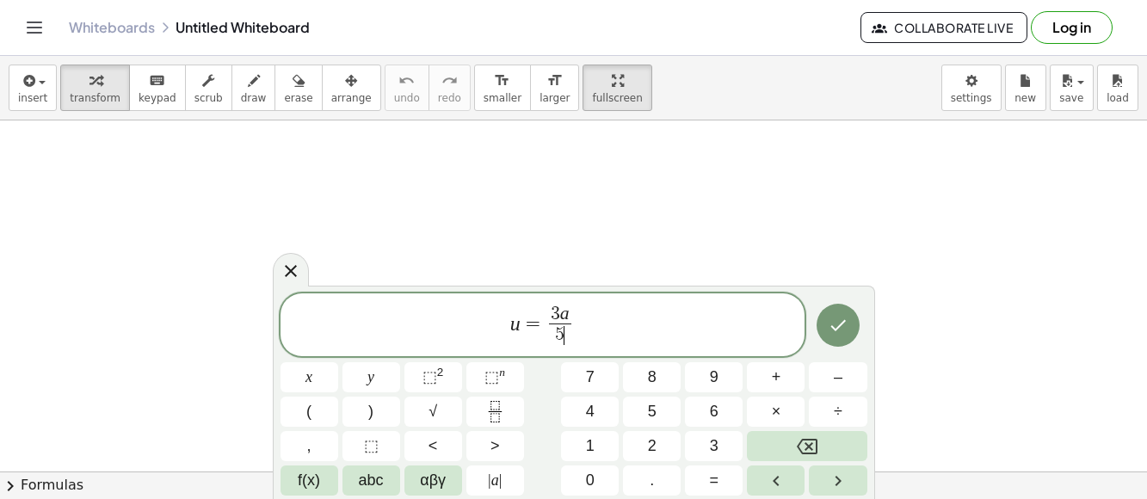
click at [547, 320] on span "3 a 5 ​ ​" at bounding box center [560, 327] width 30 height 42
click at [541, 326] on span "=" at bounding box center [533, 323] width 25 height 21
click at [604, 337] on span "u = − ​ 3 a 5 ​" at bounding box center [543, 327] width 525 height 46
click at [808, 330] on div "u = − 3 a 5 ​ x y ⬚ 2 ⬚ n 7 8 9 + – ( ) √ 4 5 6 × ÷ , ⬚ < > 1 2 3 f(x) abc αβγ …" at bounding box center [574, 394] width 587 height 203
click at [833, 326] on icon "Done" at bounding box center [838, 325] width 21 height 21
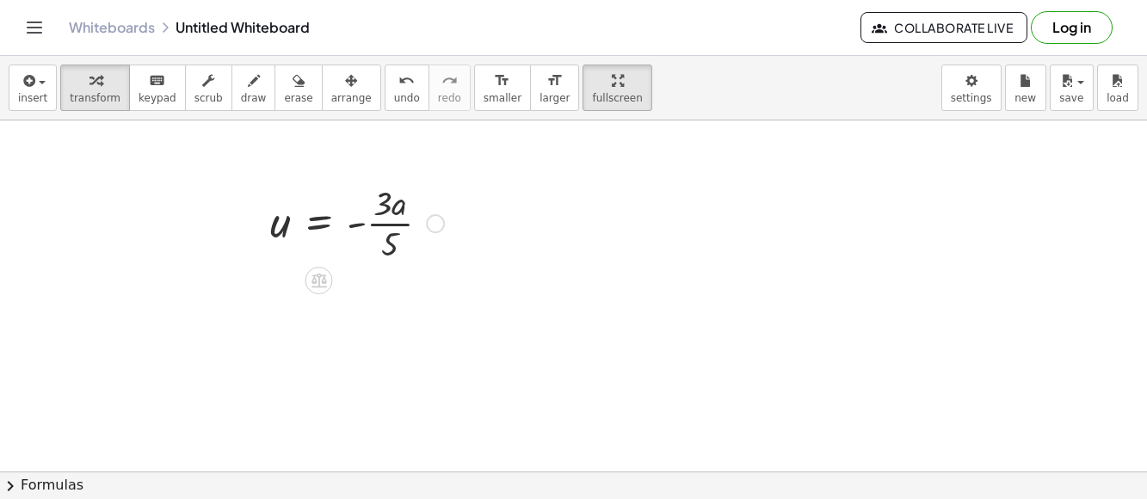
click at [390, 237] on div at bounding box center [357, 222] width 191 height 86
click at [393, 243] on div at bounding box center [357, 222] width 191 height 86
drag, startPoint x: 393, startPoint y: 243, endPoint x: 279, endPoint y: 264, distance: 116.5
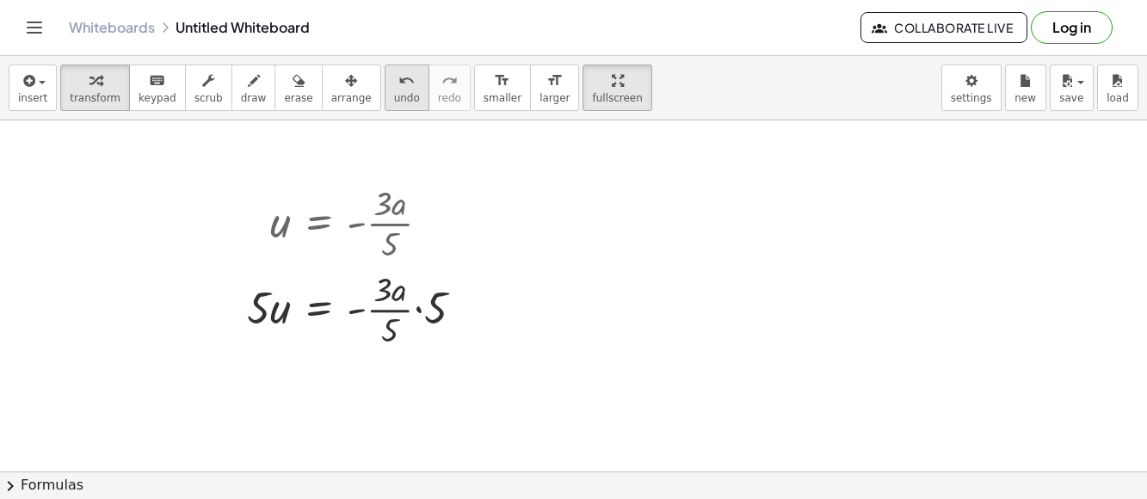
click at [394, 99] on span "undo" at bounding box center [407, 98] width 26 height 12
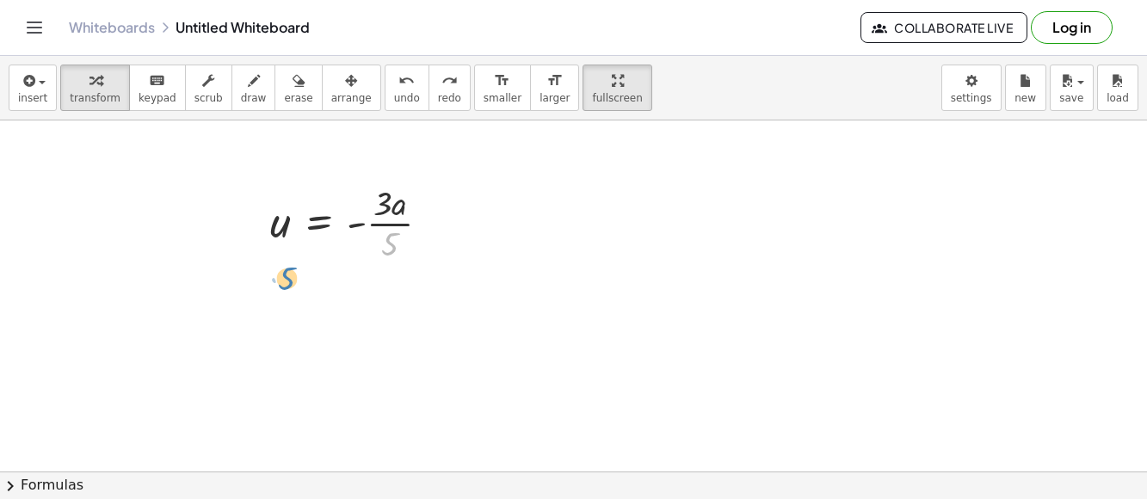
drag, startPoint x: 391, startPoint y: 238, endPoint x: 287, endPoint y: 272, distance: 109.7
click at [387, 238] on div at bounding box center [357, 222] width 191 height 86
drag, startPoint x: 389, startPoint y: 197, endPoint x: 399, endPoint y: 204, distance: 12.4
click at [399, 204] on div at bounding box center [357, 222] width 191 height 86
drag, startPoint x: 376, startPoint y: 225, endPoint x: 378, endPoint y: 213, distance: 13.0
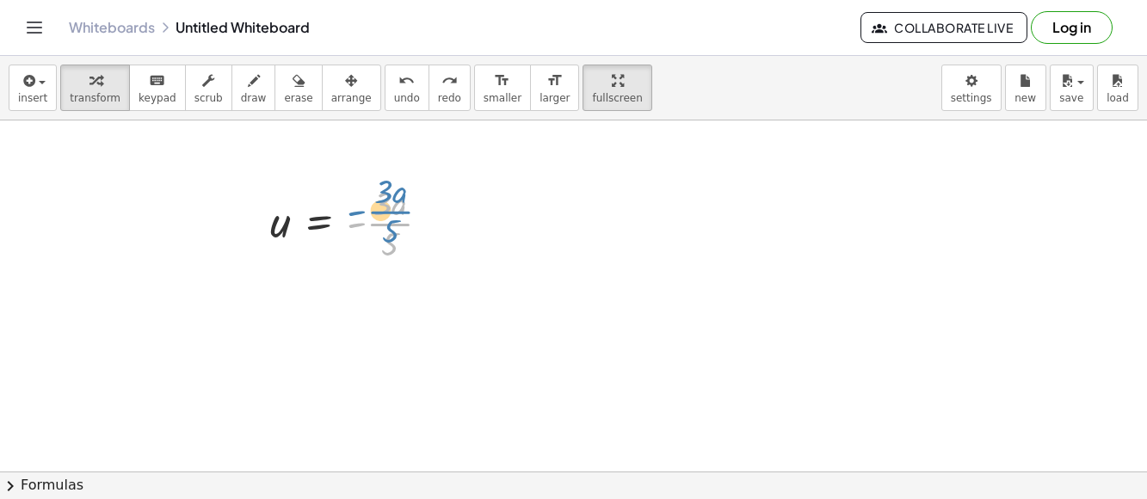
click at [378, 213] on div at bounding box center [357, 222] width 191 height 86
click at [352, 227] on div at bounding box center [357, 222] width 191 height 86
click at [440, 222] on div at bounding box center [435, 223] width 19 height 19
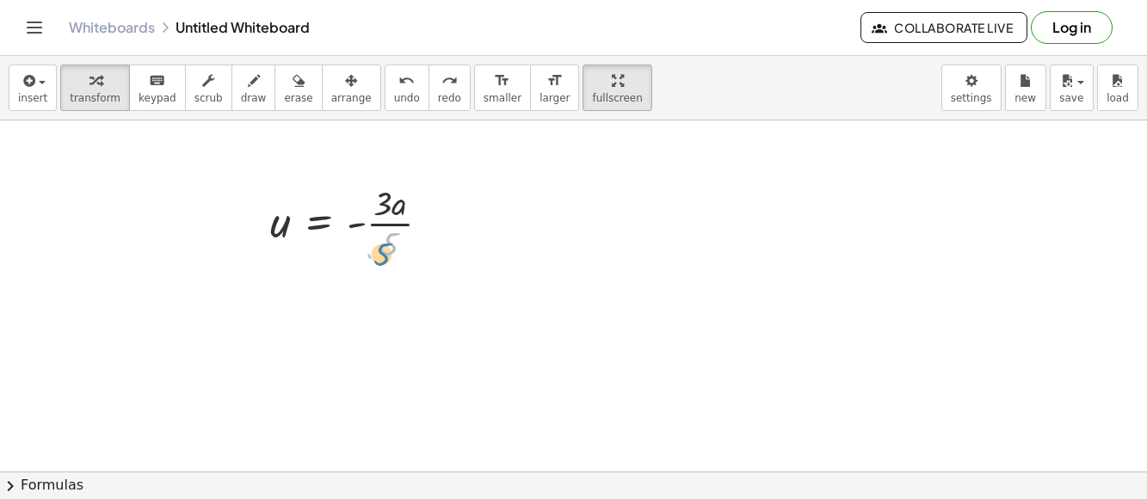
drag, startPoint x: 391, startPoint y: 254, endPoint x: 382, endPoint y: 263, distance: 12.8
click at [382, 263] on div at bounding box center [357, 222] width 191 height 86
drag, startPoint x: 382, startPoint y: 213, endPoint x: 292, endPoint y: 267, distance: 105.4
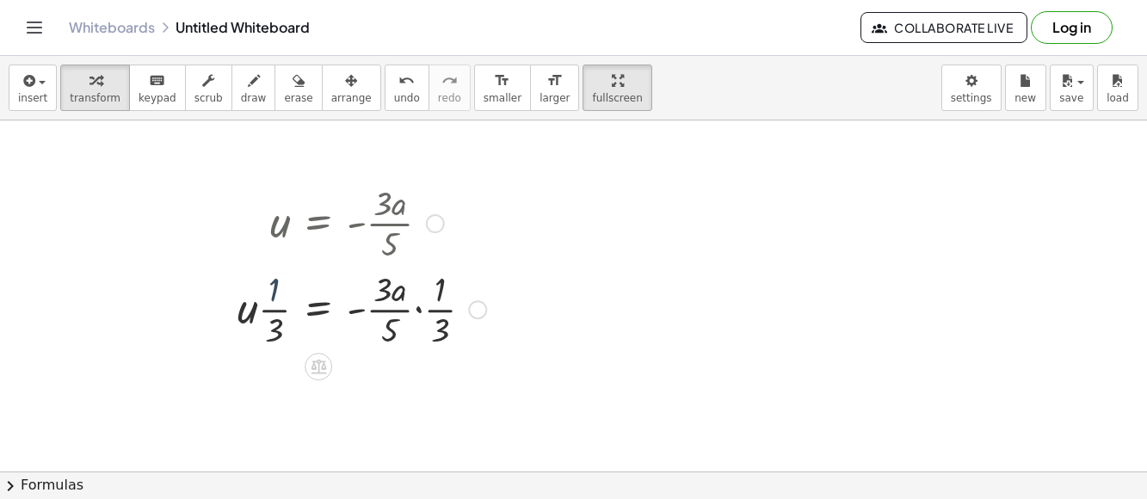
click at [266, 279] on div at bounding box center [362, 308] width 266 height 86
drag, startPoint x: 267, startPoint y: 280, endPoint x: 256, endPoint y: 262, distance: 21.3
click at [318, 224] on div "u = - · 3 · a · 5 · 1 u = - · a · 5 · · · 1 · 3 · · 3 · · 1 · 3 Fix a mistake T…" at bounding box center [318, 224] width 0 height 0
drag, startPoint x: 254, startPoint y: 307, endPoint x: 279, endPoint y: 288, distance: 31.3
click at [279, 288] on div at bounding box center [362, 308] width 266 height 86
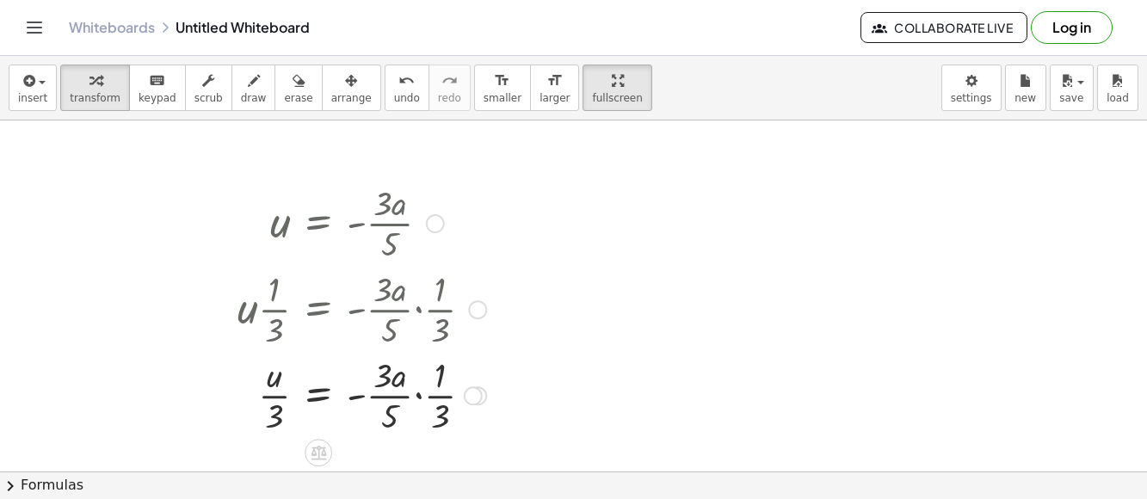
click at [374, 401] on div at bounding box center [362, 394] width 266 height 86
click at [435, 395] on div at bounding box center [362, 394] width 266 height 86
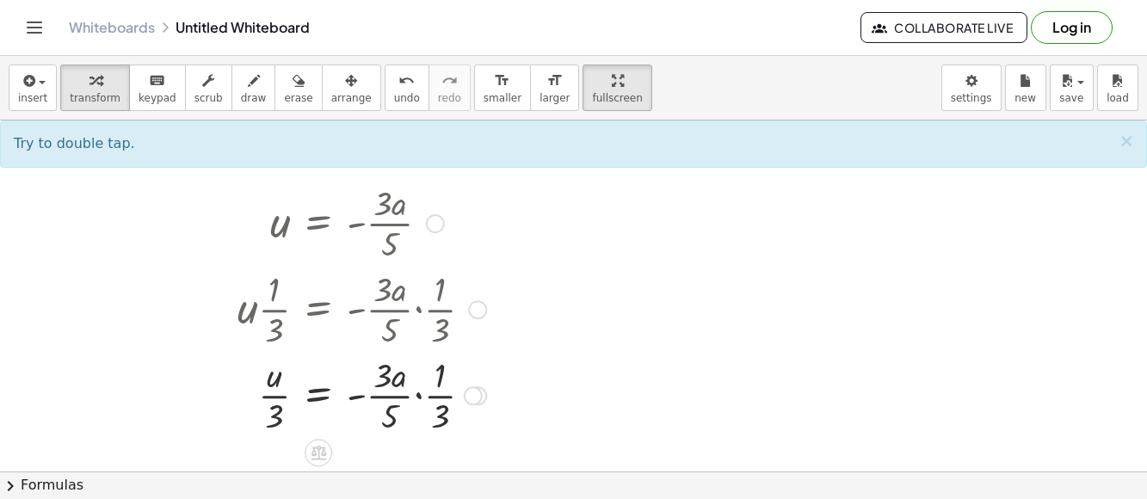
click at [302, 402] on div at bounding box center [362, 394] width 266 height 86
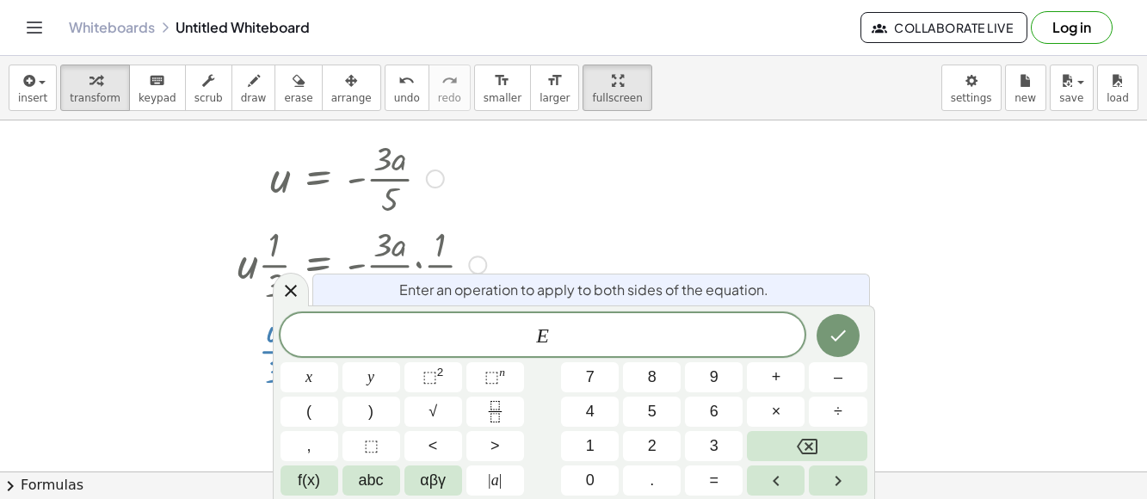
scroll to position [46, 0]
click at [300, 306] on div at bounding box center [291, 290] width 36 height 34
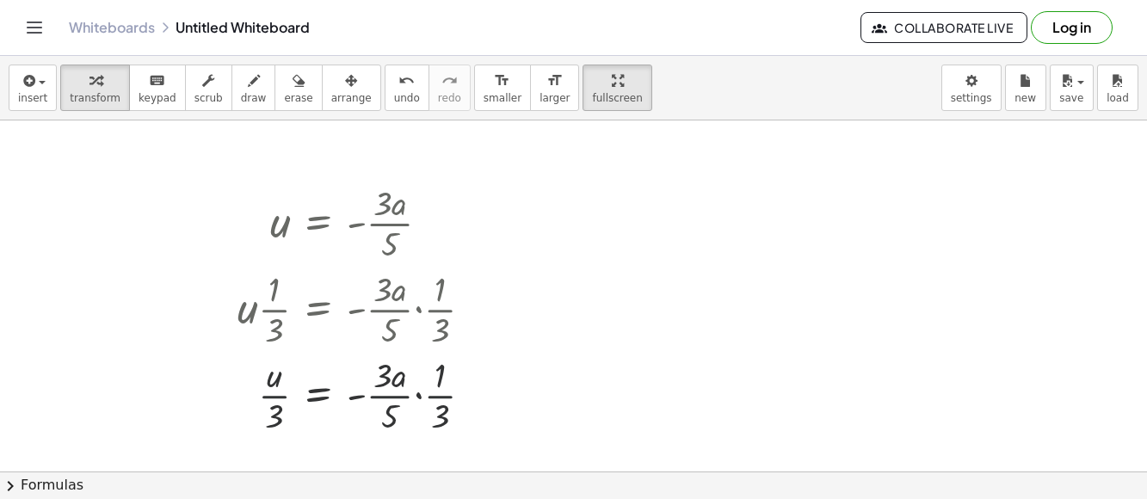
scroll to position [0, 0]
click at [385, 79] on button "undo undo" at bounding box center [407, 88] width 45 height 46
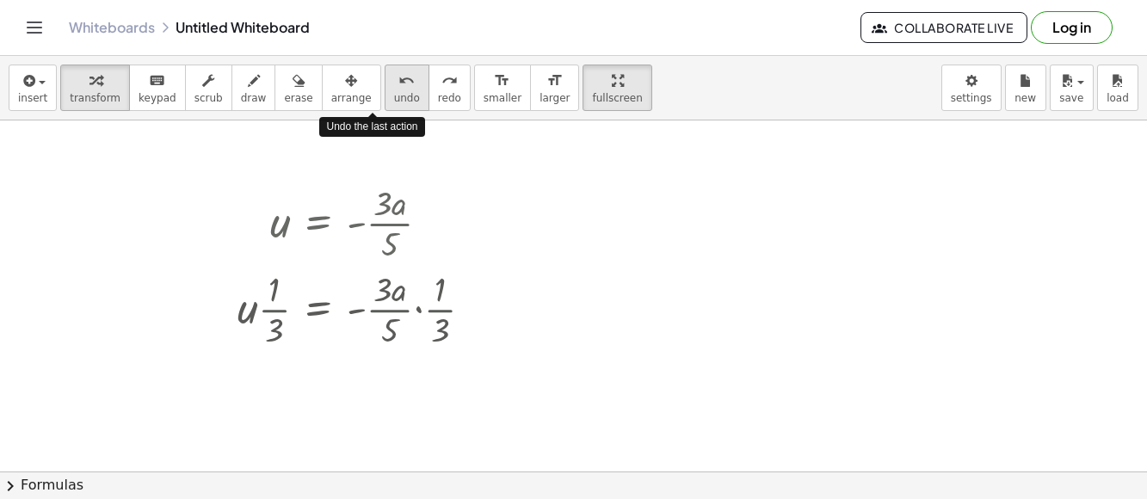
click at [385, 79] on button "undo undo" at bounding box center [407, 88] width 45 height 46
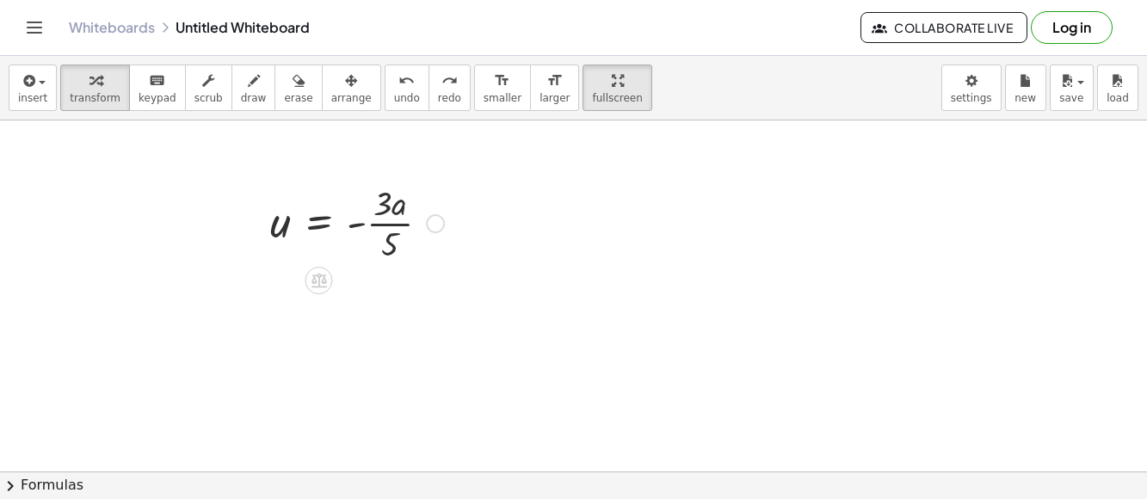
click at [381, 252] on div at bounding box center [357, 222] width 191 height 86
click at [383, 207] on div at bounding box center [357, 222] width 191 height 86
click at [387, 218] on div at bounding box center [357, 222] width 191 height 86
click at [270, 235] on div at bounding box center [357, 222] width 191 height 86
drag, startPoint x: 256, startPoint y: 233, endPoint x: 243, endPoint y: 214, distance: 23.4
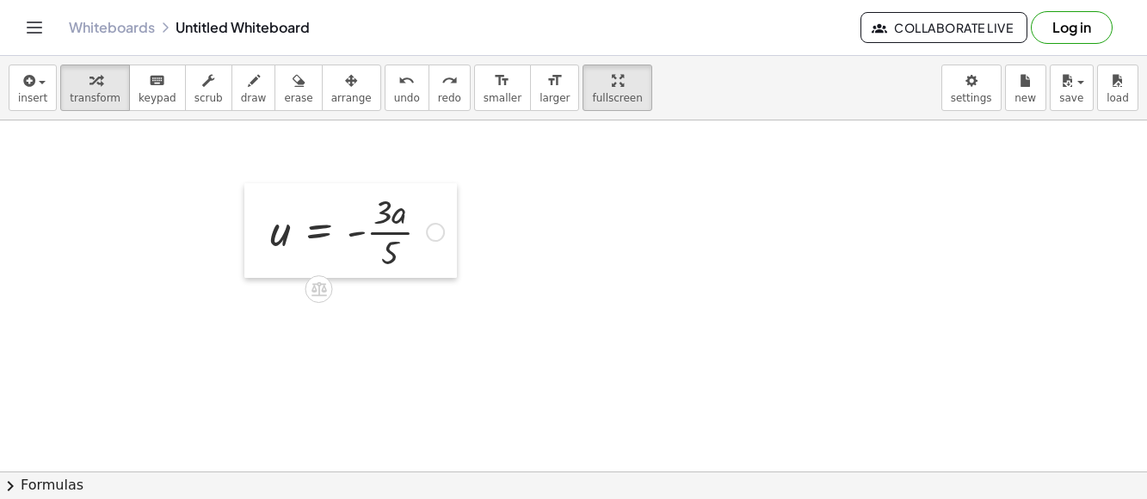
click at [244, 214] on div at bounding box center [257, 230] width 26 height 95
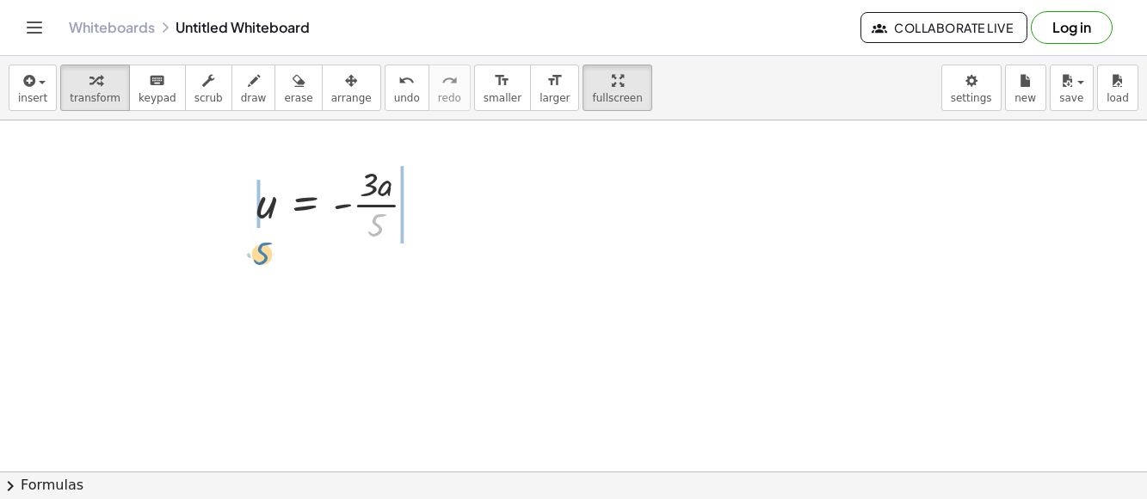
drag, startPoint x: 380, startPoint y: 226, endPoint x: 265, endPoint y: 252, distance: 117.3
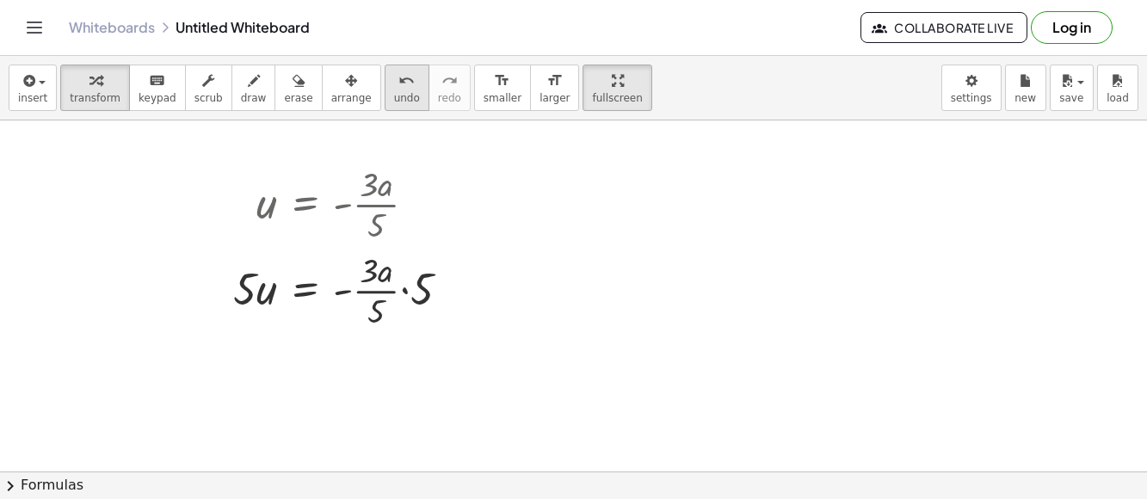
click at [394, 92] on span "undo" at bounding box center [407, 98] width 26 height 12
drag, startPoint x: 234, startPoint y: 294, endPoint x: 256, endPoint y: 316, distance: 30.4
click at [256, 316] on div at bounding box center [349, 289] width 248 height 86
click at [423, 291] on div at bounding box center [349, 289] width 248 height 86
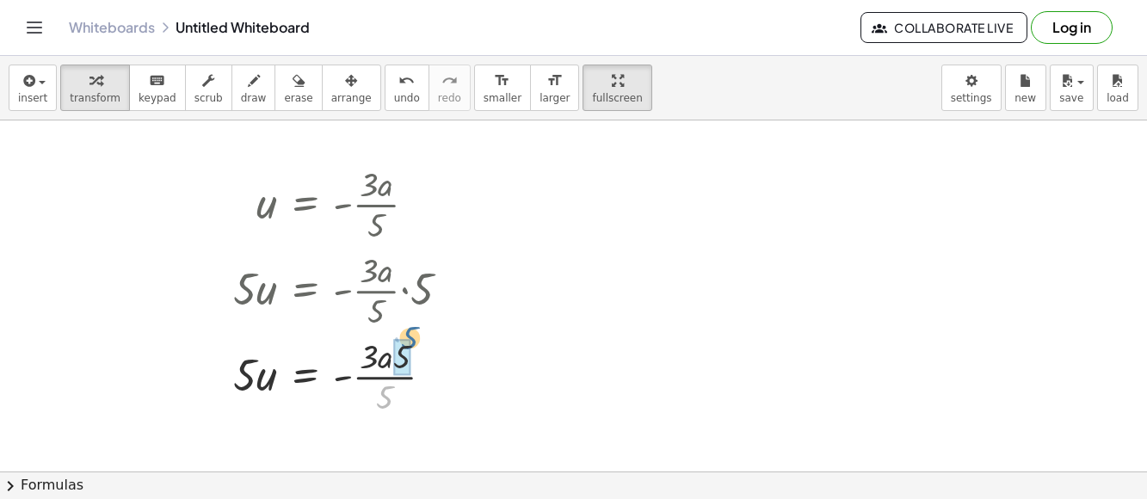
drag, startPoint x: 380, startPoint y: 403, endPoint x: 402, endPoint y: 349, distance: 58.7
drag, startPoint x: 356, startPoint y: 379, endPoint x: 267, endPoint y: 388, distance: 90.0
click at [267, 388] on div at bounding box center [349, 375] width 248 height 59
click at [386, 379] on div at bounding box center [346, 375] width 251 height 86
click at [281, 372] on div at bounding box center [346, 375] width 251 height 86
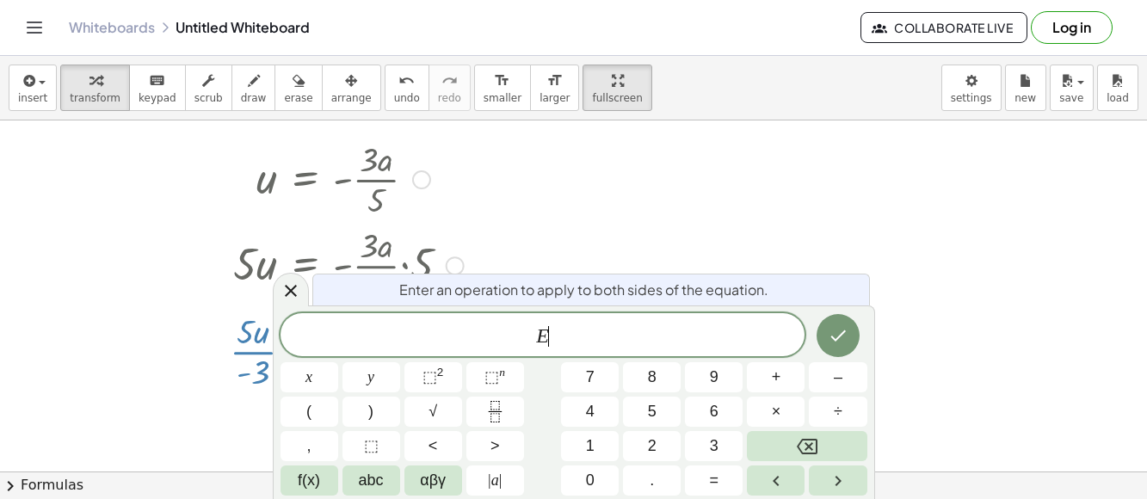
scroll to position [27, 0]
click at [860, 367] on button "–" at bounding box center [838, 377] width 58 height 30
click at [275, 286] on div at bounding box center [291, 290] width 36 height 34
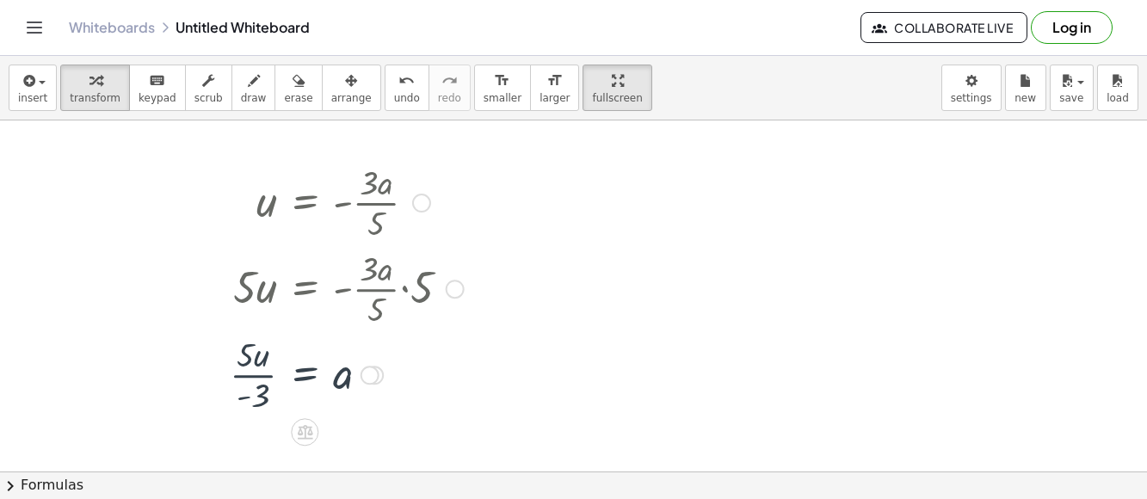
scroll to position [0, 0]
click at [250, 366] on div at bounding box center [346, 375] width 251 height 86
click at [254, 381] on div at bounding box center [346, 375] width 251 height 86
click at [263, 361] on div at bounding box center [346, 375] width 251 height 86
click at [255, 395] on div at bounding box center [346, 375] width 251 height 86
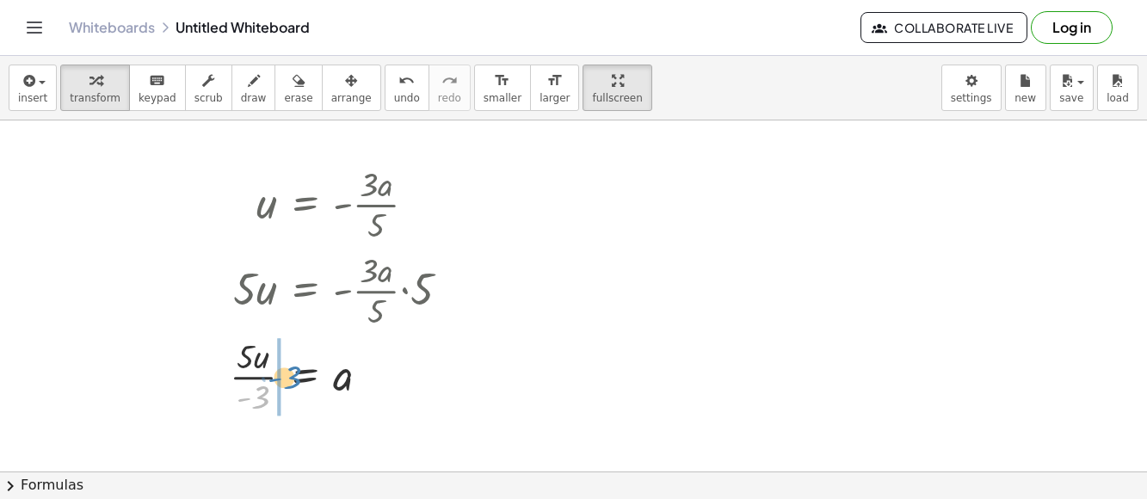
drag, startPoint x: 255, startPoint y: 395, endPoint x: 280, endPoint y: 370, distance: 35.3
click at [280, 370] on div at bounding box center [346, 375] width 251 height 86
click at [200, 366] on div at bounding box center [318, 375] width 310 height 86
click at [250, 386] on div at bounding box center [318, 375] width 310 height 86
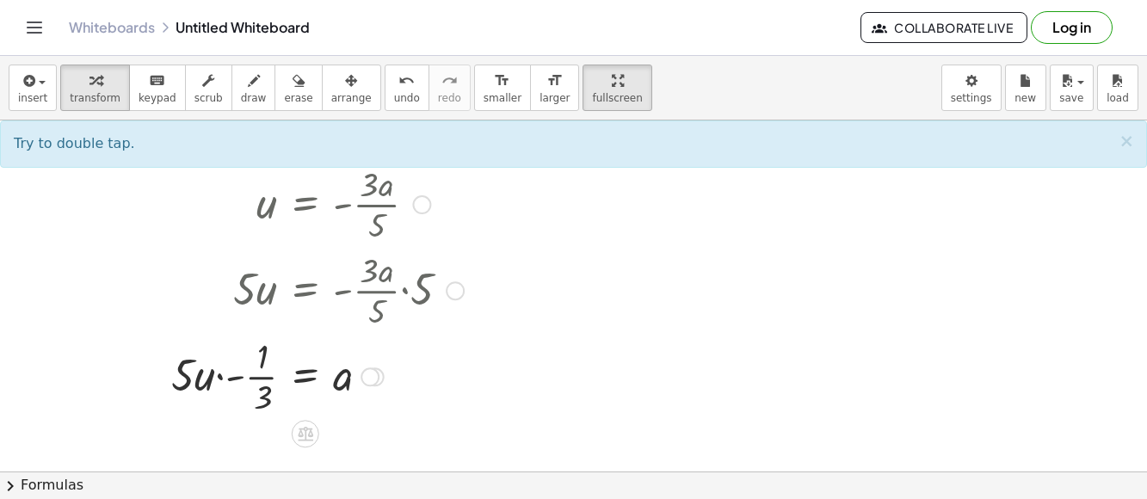
click at [221, 370] on div at bounding box center [318, 375] width 310 height 86
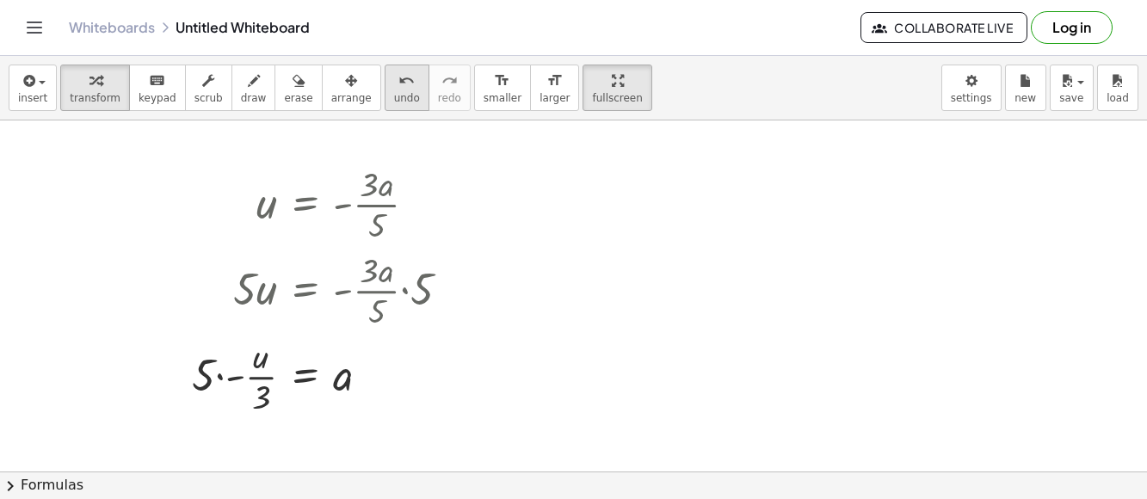
click at [391, 105] on button "undo undo" at bounding box center [407, 88] width 45 height 46
click at [394, 96] on span "undo" at bounding box center [407, 98] width 26 height 12
click at [339, 390] on div at bounding box center [346, 375] width 251 height 86
click at [367, 386] on div at bounding box center [346, 375] width 251 height 86
click at [372, 381] on div at bounding box center [370, 377] width 19 height 19
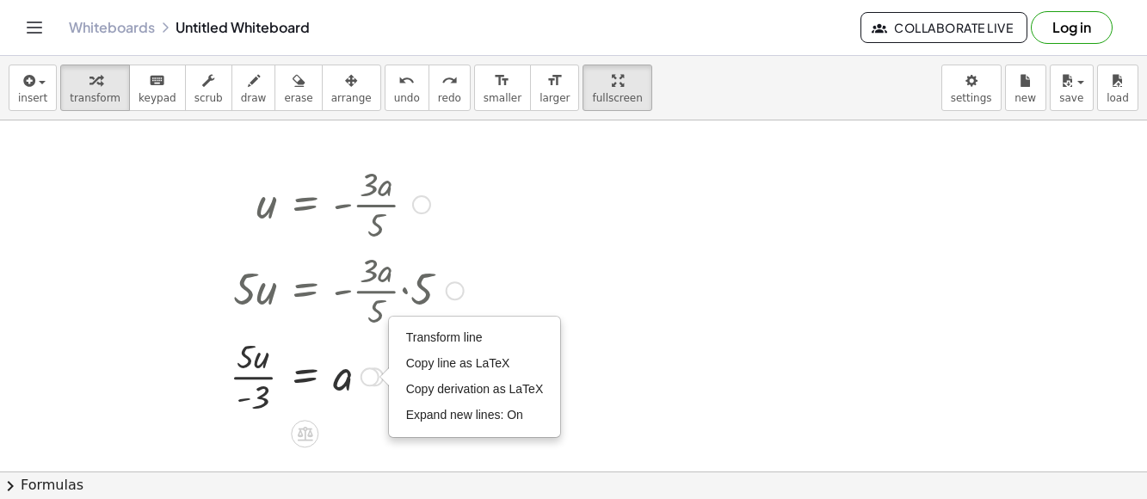
click at [368, 410] on div at bounding box center [346, 375] width 251 height 86
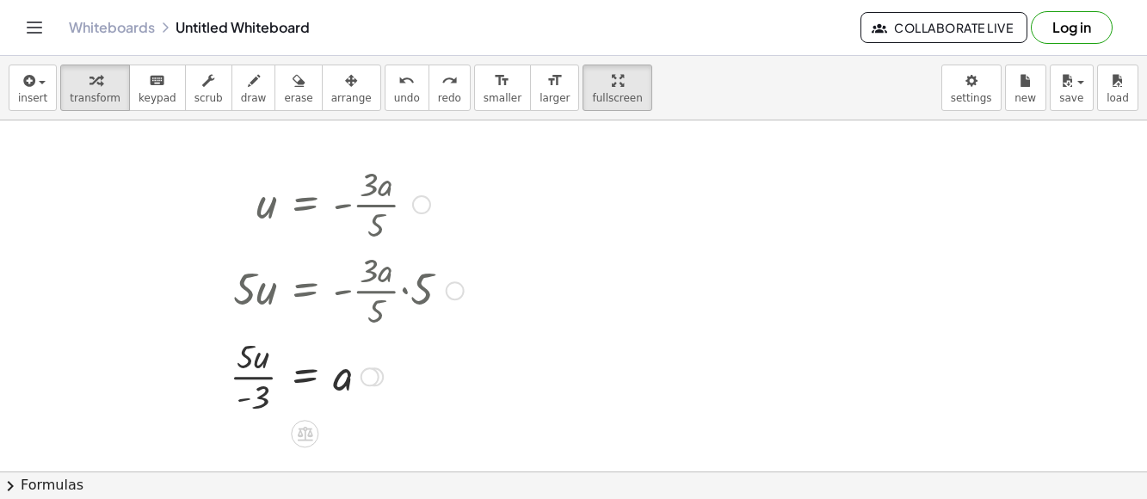
click at [227, 376] on div at bounding box center [217, 289] width 26 height 267
click at [238, 378] on div at bounding box center [346, 375] width 251 height 86
click at [251, 363] on div at bounding box center [346, 375] width 251 height 86
click at [266, 418] on div "u = - · 3 · a · 5 · 5 · u = · - · 3 · a · 5 · 5 · 5 · u = - · 3 · a · 5 · 5 · 5…" at bounding box center [340, 289] width 273 height 267
drag, startPoint x: 259, startPoint y: 392, endPoint x: 343, endPoint y: 384, distance: 84.8
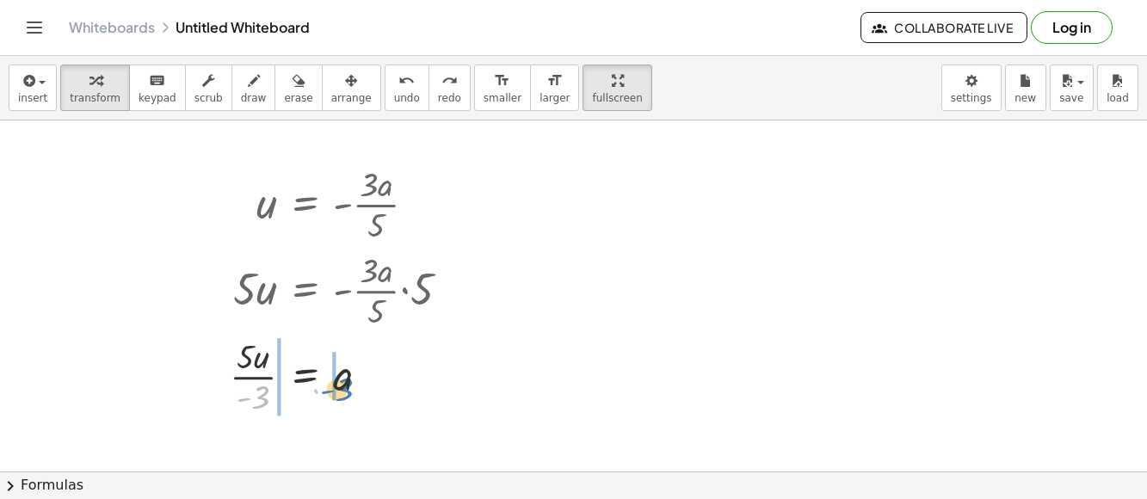
click at [343, 384] on div at bounding box center [346, 375] width 251 height 86
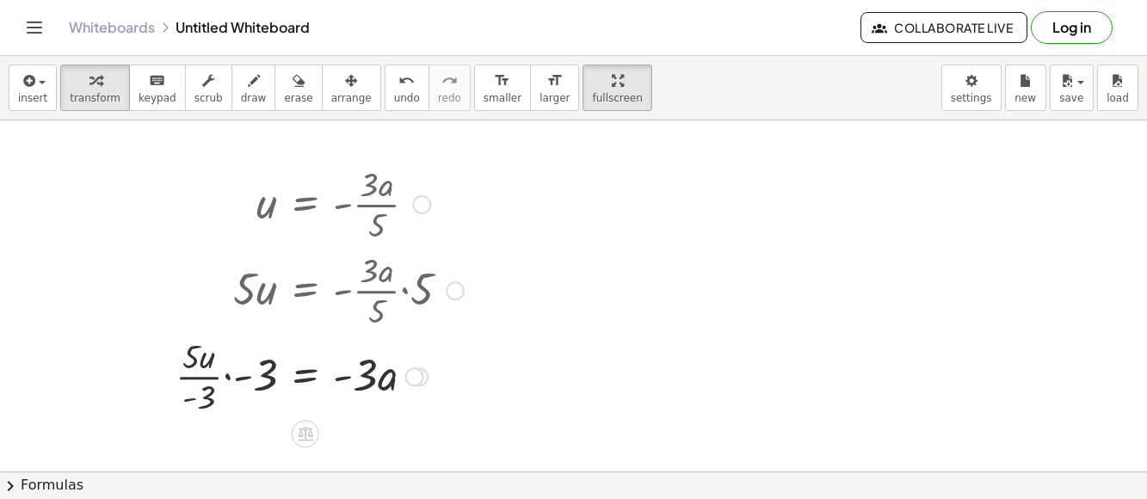
click at [230, 376] on div at bounding box center [320, 375] width 306 height 86
click at [250, 377] on div at bounding box center [327, 375] width 292 height 86
drag, startPoint x: 242, startPoint y: 400, endPoint x: 262, endPoint y: 360, distance: 45.0
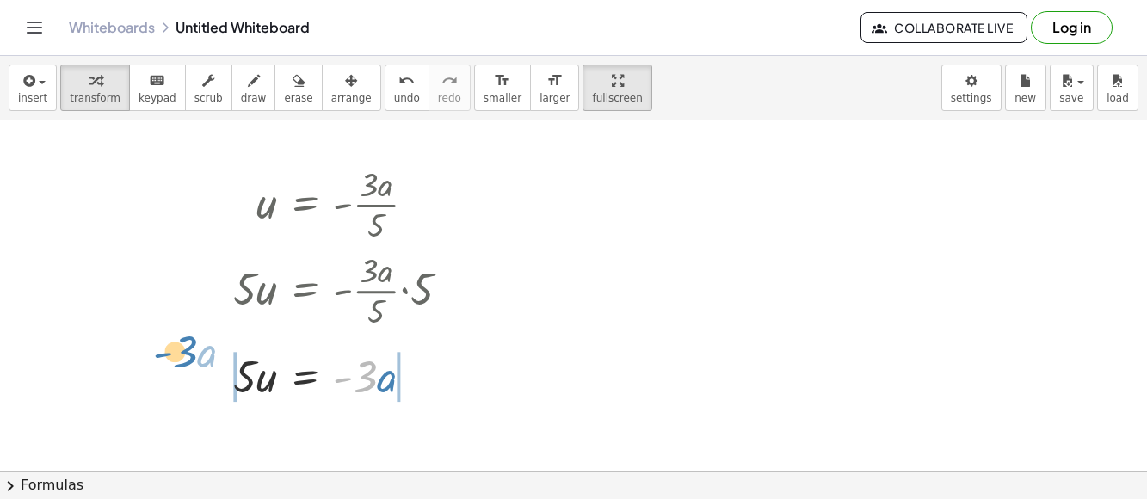
drag, startPoint x: 361, startPoint y: 381, endPoint x: 182, endPoint y: 357, distance: 180.6
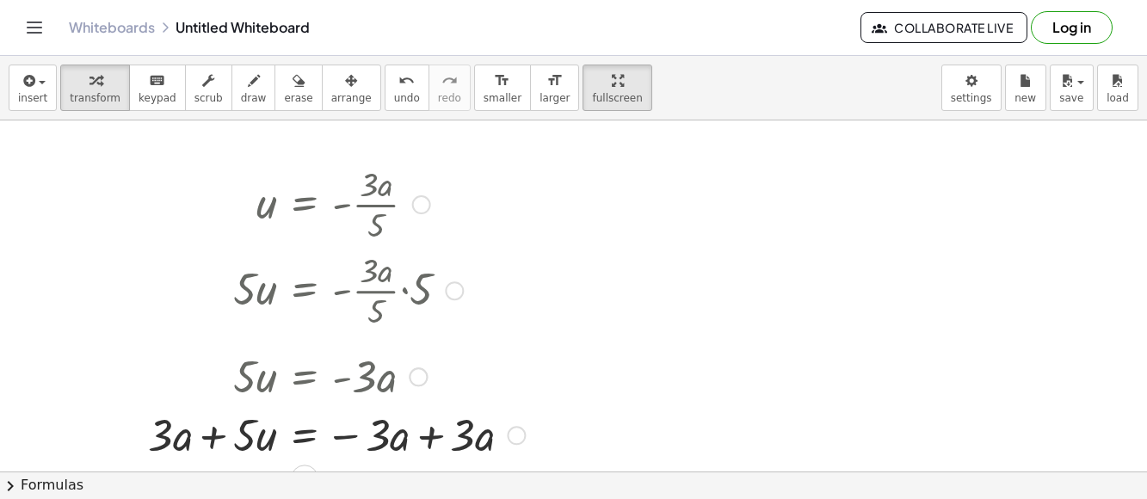
click at [396, 435] on div at bounding box center [336, 434] width 394 height 59
click at [453, 429] on div at bounding box center [336, 434] width 394 height 59
click at [438, 434] on div at bounding box center [336, 434] width 394 height 59
click at [217, 427] on div at bounding box center [305, 434] width 332 height 59
click at [192, 431] on div at bounding box center [305, 434] width 332 height 59
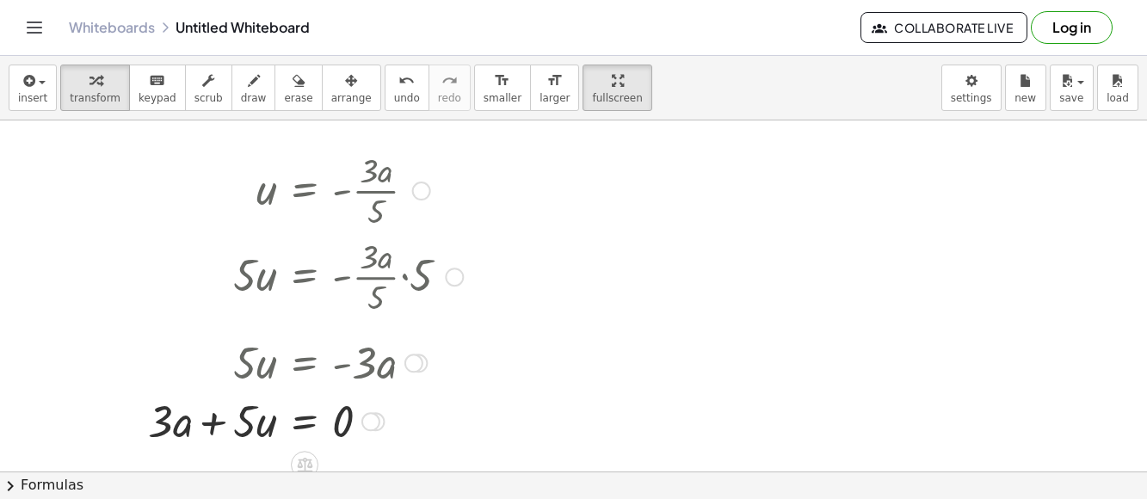
scroll to position [20, 0]
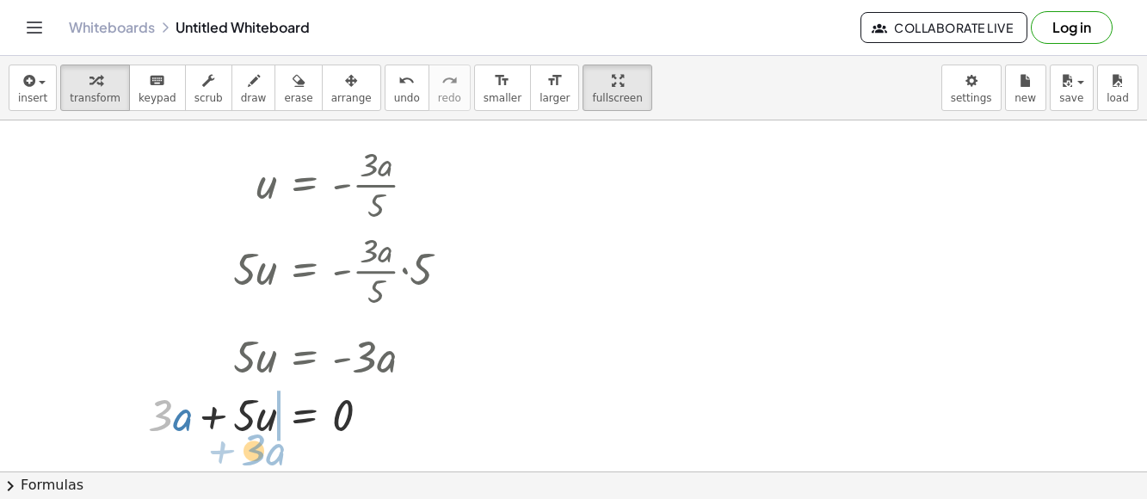
drag, startPoint x: 156, startPoint y: 417, endPoint x: 254, endPoint y: 452, distance: 104.3
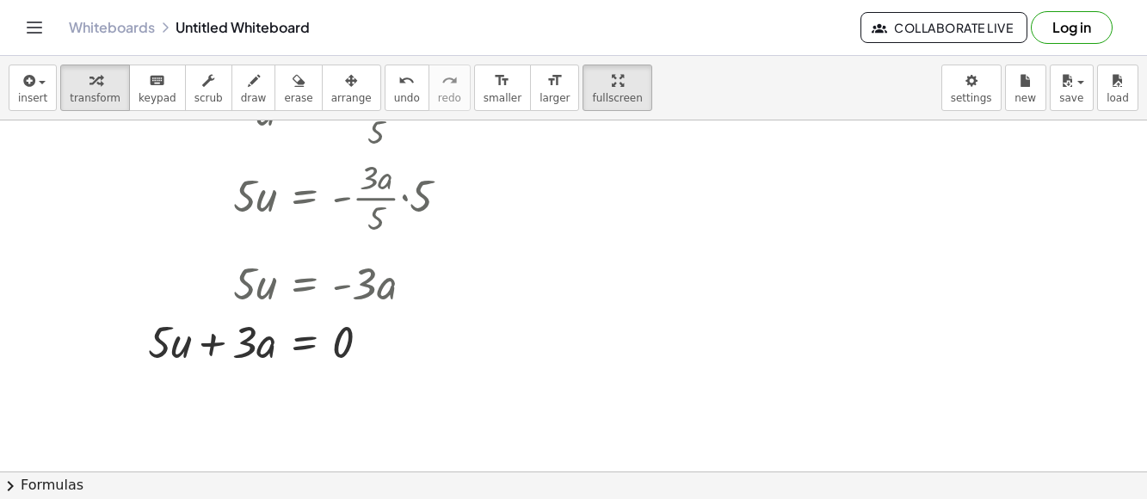
scroll to position [114, 0]
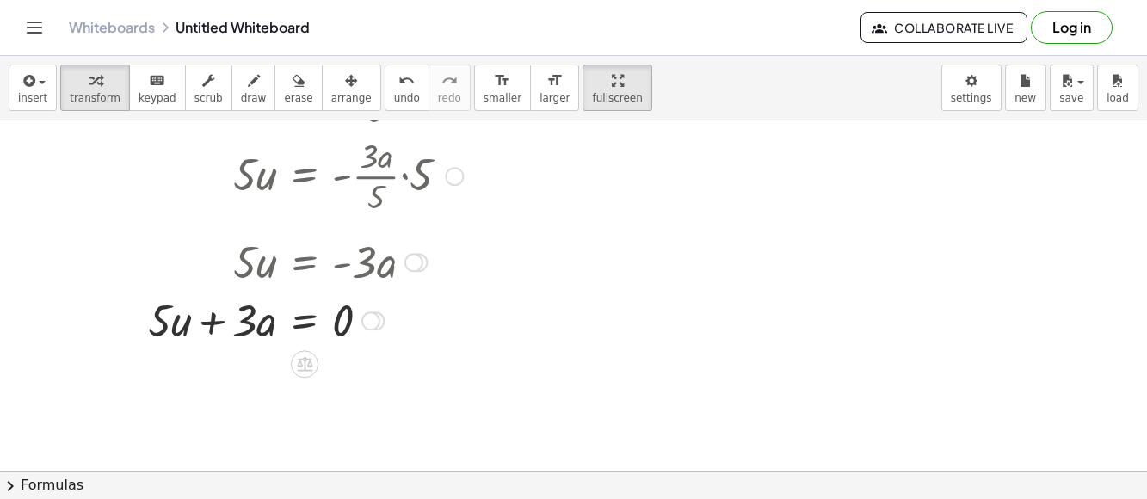
click at [229, 337] on div at bounding box center [305, 319] width 332 height 59
drag, startPoint x: 250, startPoint y: 328, endPoint x: 266, endPoint y: 345, distance: 23.2
click at [266, 345] on div at bounding box center [305, 319] width 332 height 59
click at [240, 322] on div at bounding box center [305, 319] width 332 height 59
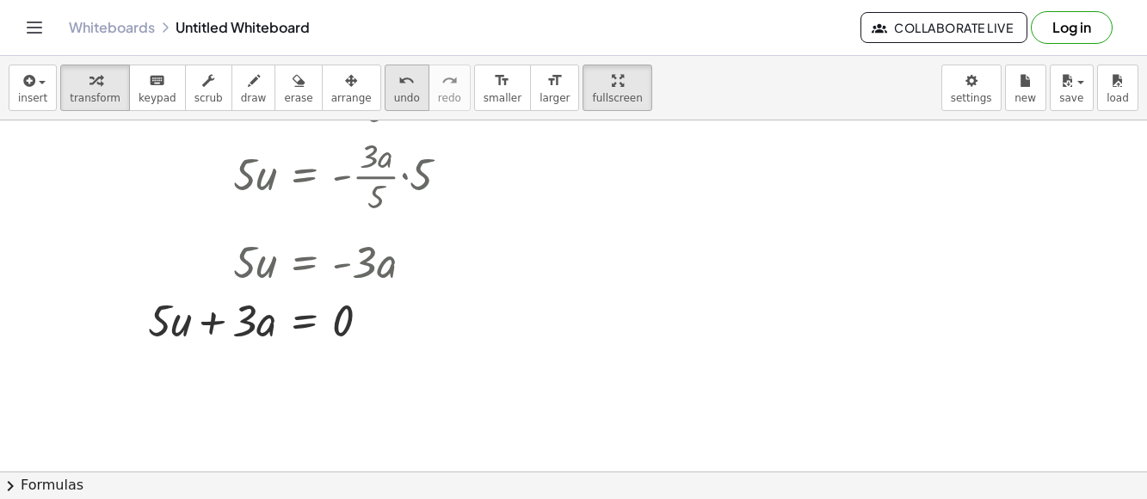
click at [385, 104] on button "undo undo" at bounding box center [407, 88] width 45 height 46
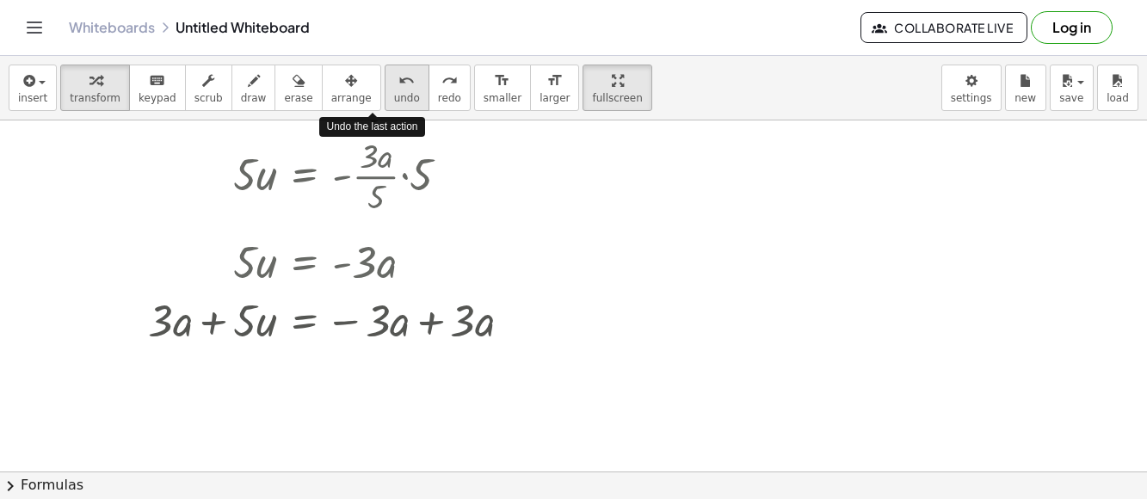
click at [385, 104] on button "undo undo" at bounding box center [407, 88] width 45 height 46
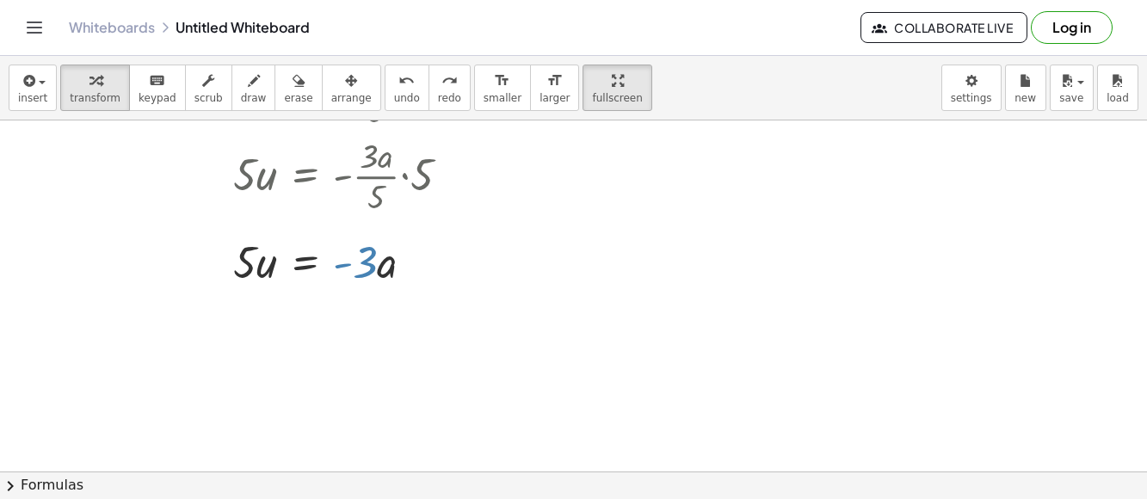
click at [399, 396] on div at bounding box center [573, 414] width 1147 height 817
drag, startPoint x: 346, startPoint y: 255, endPoint x: 349, endPoint y: 273, distance: 18.4
click at [349, 273] on div at bounding box center [349, 261] width 248 height 59
drag, startPoint x: 355, startPoint y: 269, endPoint x: 194, endPoint y: 252, distance: 161.9
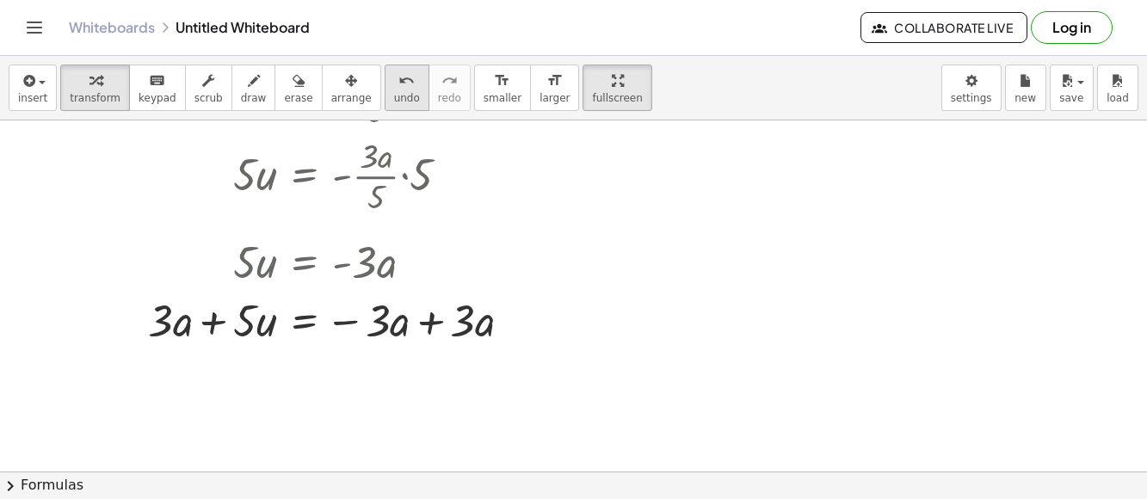
click at [394, 94] on span "undo" at bounding box center [407, 98] width 26 height 12
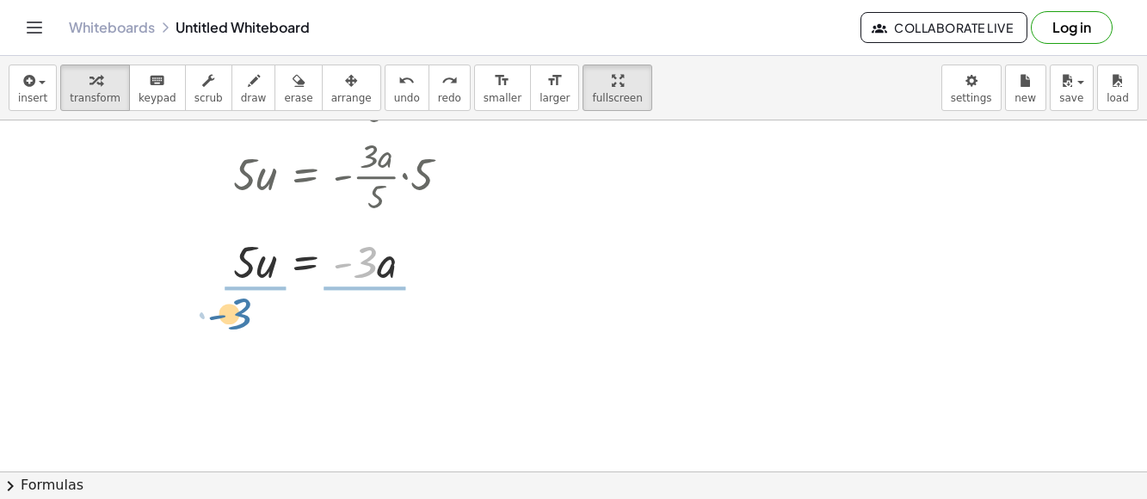
drag, startPoint x: 372, startPoint y: 270, endPoint x: 246, endPoint y: 321, distance: 135.5
click at [246, 321] on div "u = - · 3 · a · 5 · 5 · u = · - · 3 · a · 5 · 5 · 5 · u = - · 3 · a · 5 · 5 · 5…" at bounding box center [573, 414] width 1147 height 817
click at [246, 321] on div "u = - · 3 · a · 5 · 5 · u = · - · 3 · a · 5 · 5 · 5 · u = - · 3 · a · 5 · 5 · 5…" at bounding box center [340, 210] width 273 height 339
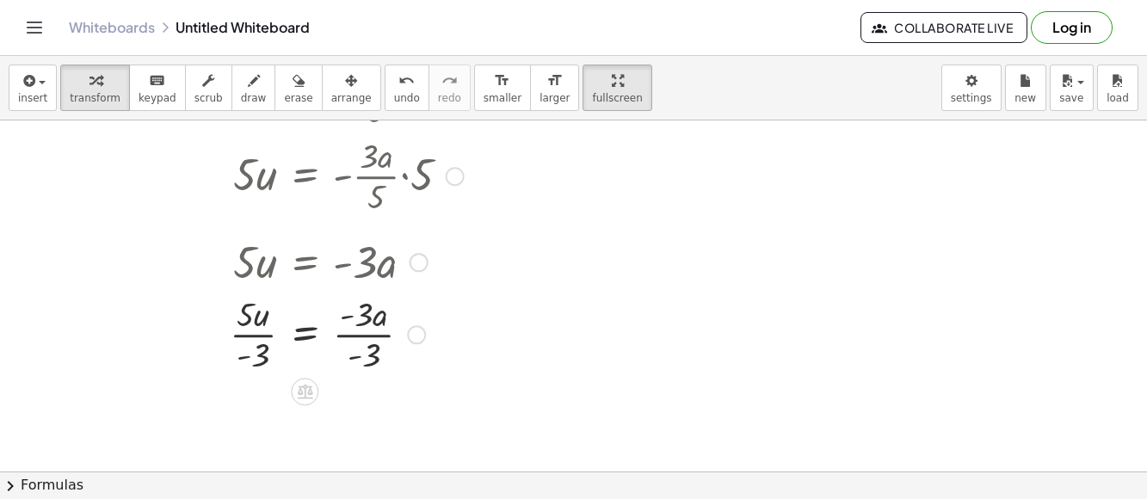
click at [363, 334] on div at bounding box center [346, 333] width 251 height 86
click at [293, 326] on div at bounding box center [367, 333] width 293 height 86
click at [244, 426] on div at bounding box center [346, 419] width 251 height 86
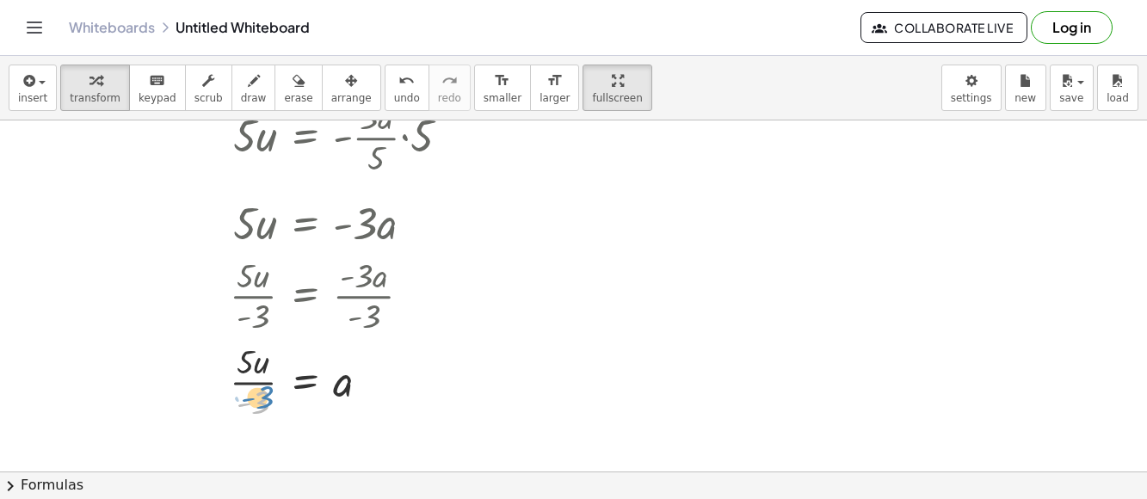
click at [259, 409] on div at bounding box center [346, 380] width 251 height 86
click at [260, 403] on div at bounding box center [346, 380] width 251 height 86
